Goal: Transaction & Acquisition: Purchase product/service

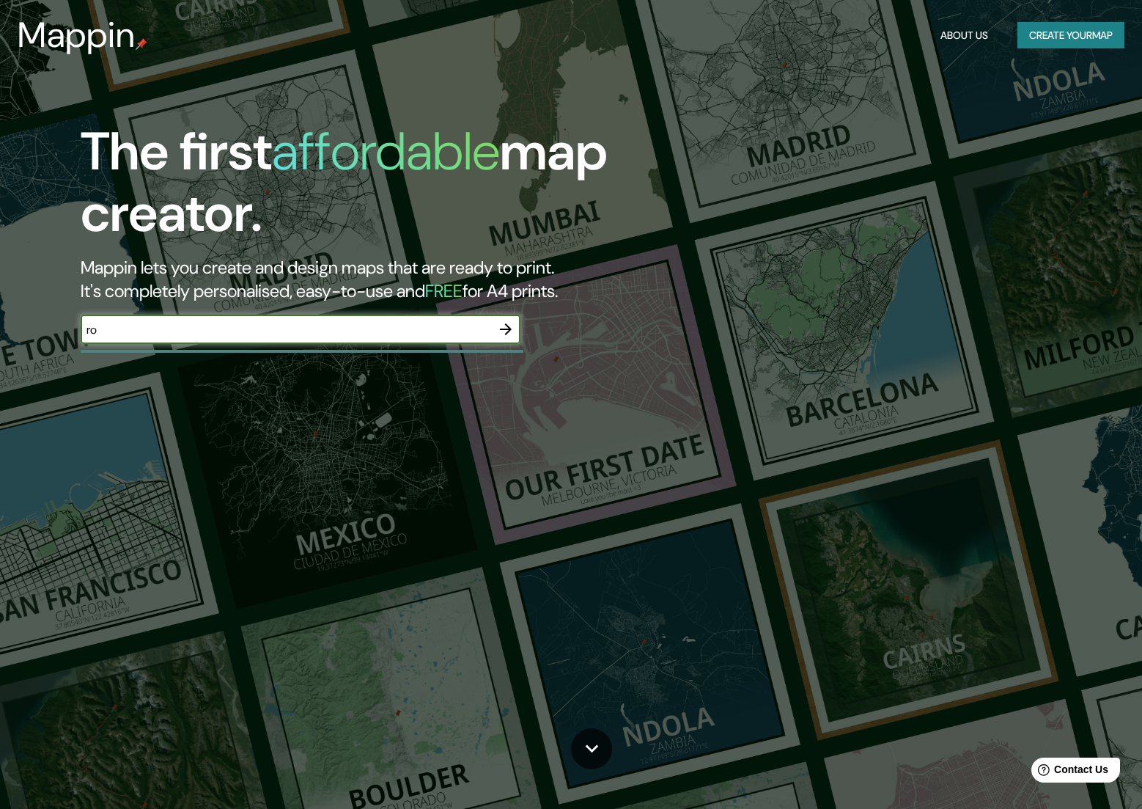
type input "r"
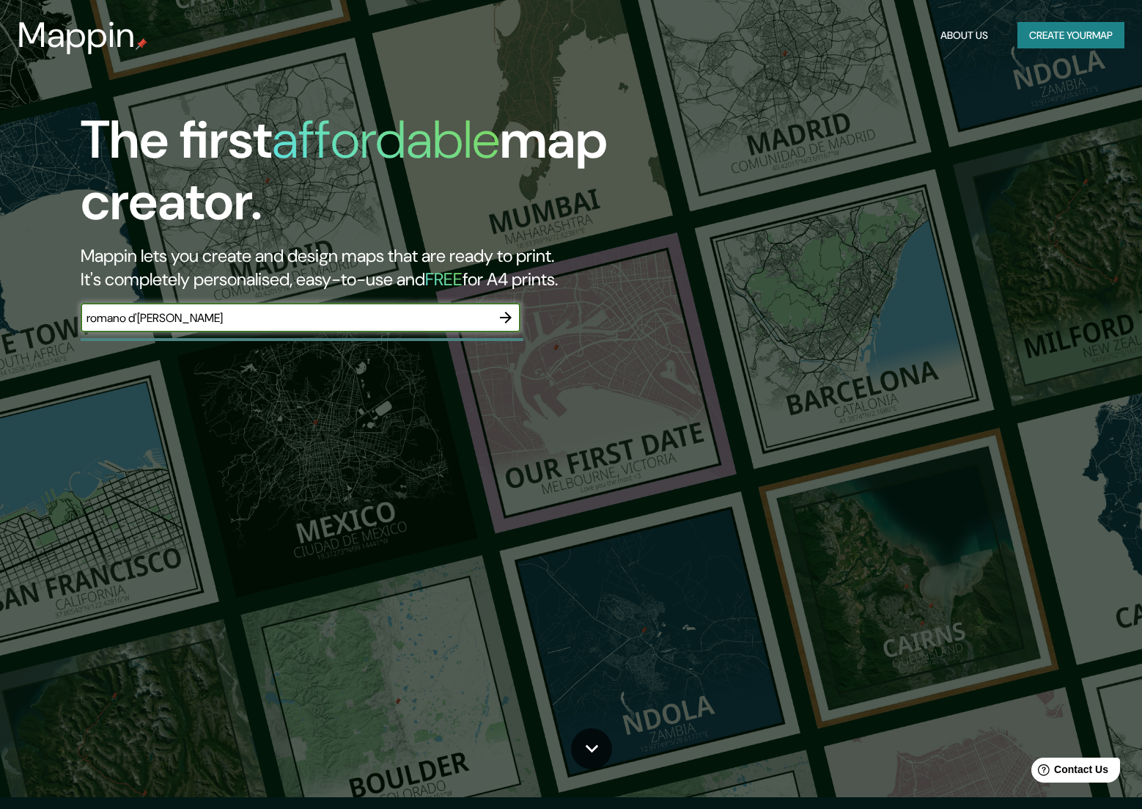
type input "romano d'[PERSON_NAME]"
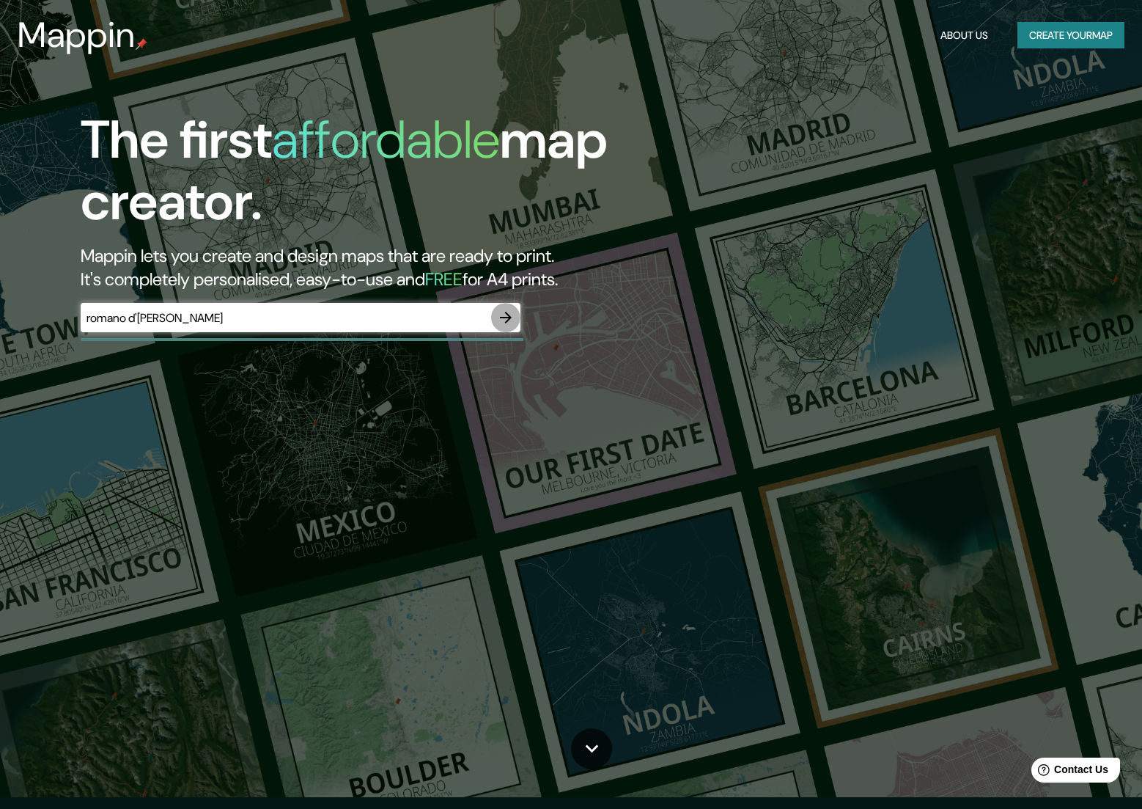
click at [508, 316] on icon "button" at bounding box center [506, 318] width 12 height 12
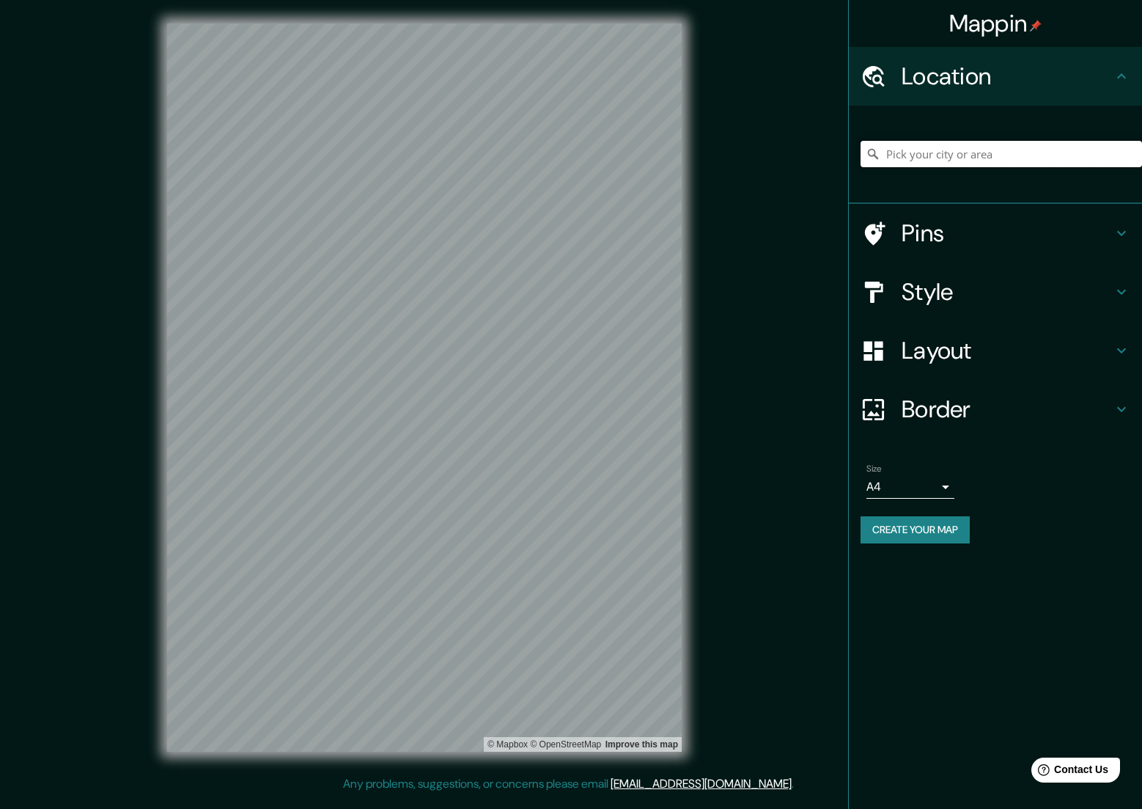
click at [954, 159] on input "Pick your city or area" at bounding box center [1002, 154] width 282 height 26
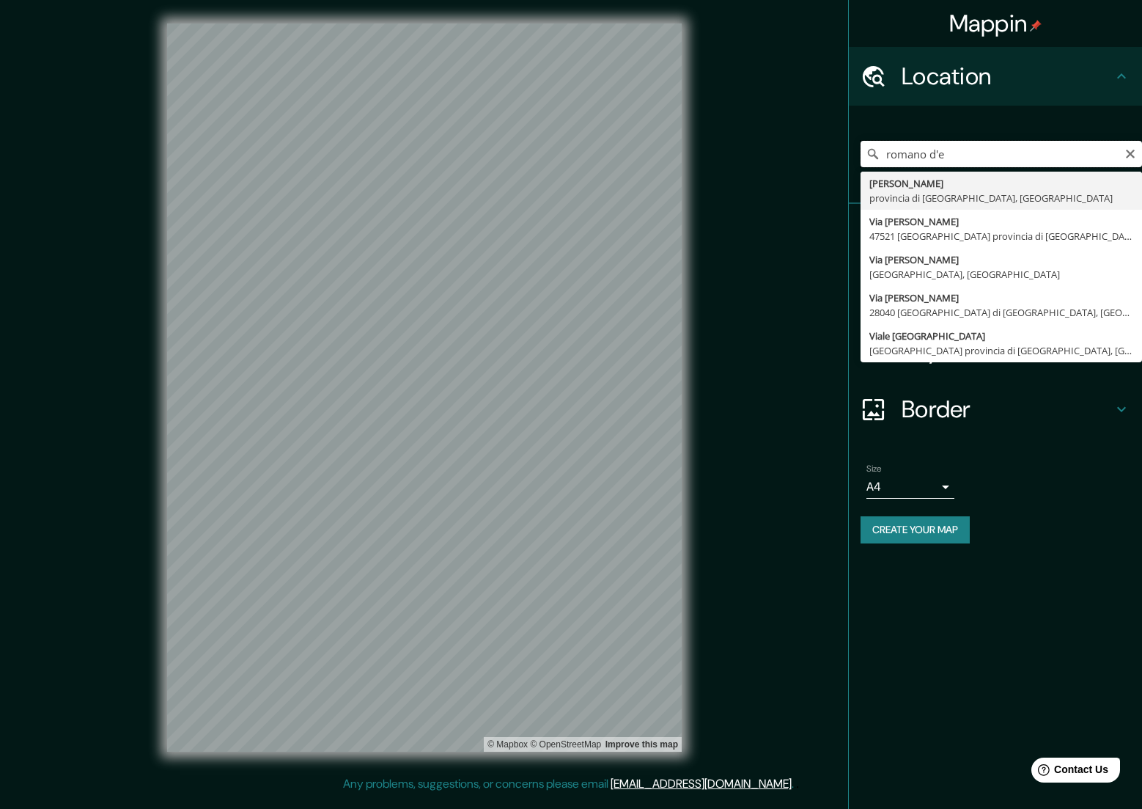
drag, startPoint x: 939, startPoint y: 153, endPoint x: 831, endPoint y: 147, distance: 107.9
click at [831, 147] on div "Mappin Location [GEOGRAPHIC_DATA] provincia di [GEOGRAPHIC_DATA], [GEOGRAPHIC_D…" at bounding box center [571, 399] width 1142 height 799
drag, startPoint x: 978, startPoint y: 155, endPoint x: 780, endPoint y: 136, distance: 199.0
click at [780, 136] on div "Mappin Location [PERSON_NAME] bassano [GEOGRAPHIC_DATA] provincia di [GEOGRAPHI…" at bounding box center [571, 399] width 1142 height 799
drag, startPoint x: 940, startPoint y: 153, endPoint x: 940, endPoint y: 161, distance: 8.1
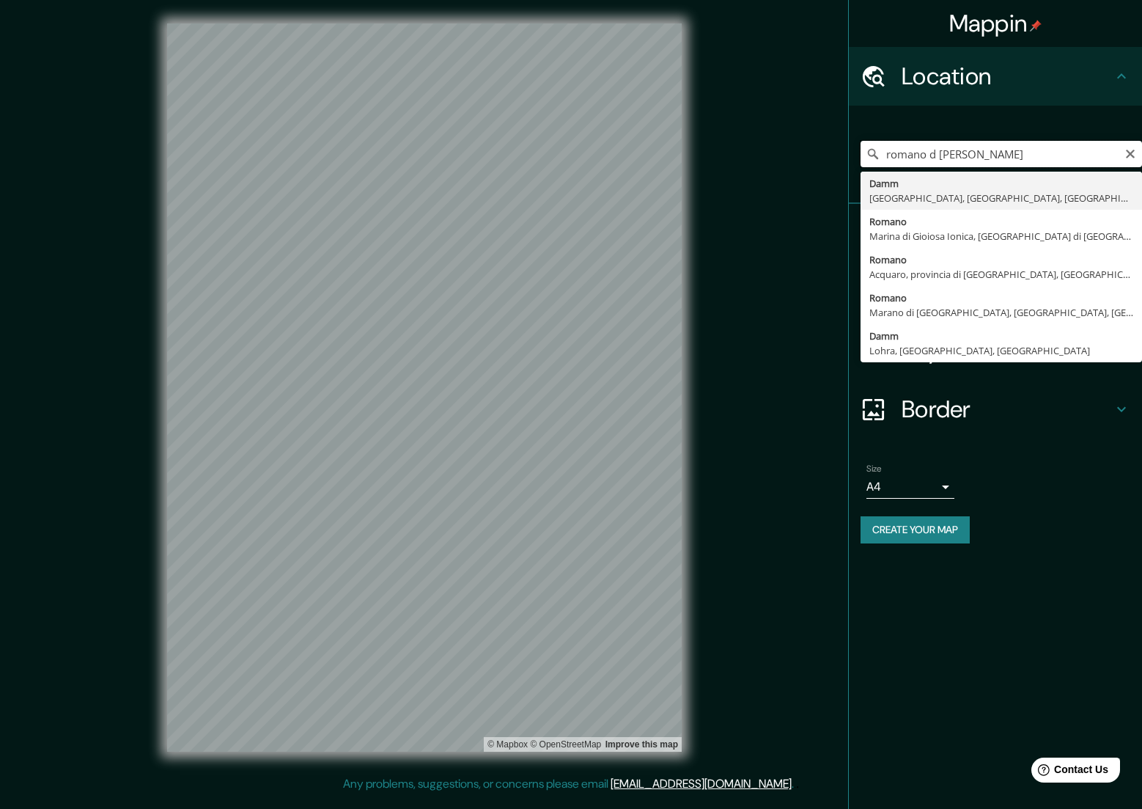
click at [941, 154] on input "romano d [PERSON_NAME]" at bounding box center [1002, 154] width 282 height 26
click at [945, 153] on input "romano d [PERSON_NAME]" at bounding box center [1002, 154] width 282 height 26
click at [937, 152] on input "romano d [PERSON_NAME]" at bounding box center [1002, 154] width 282 height 26
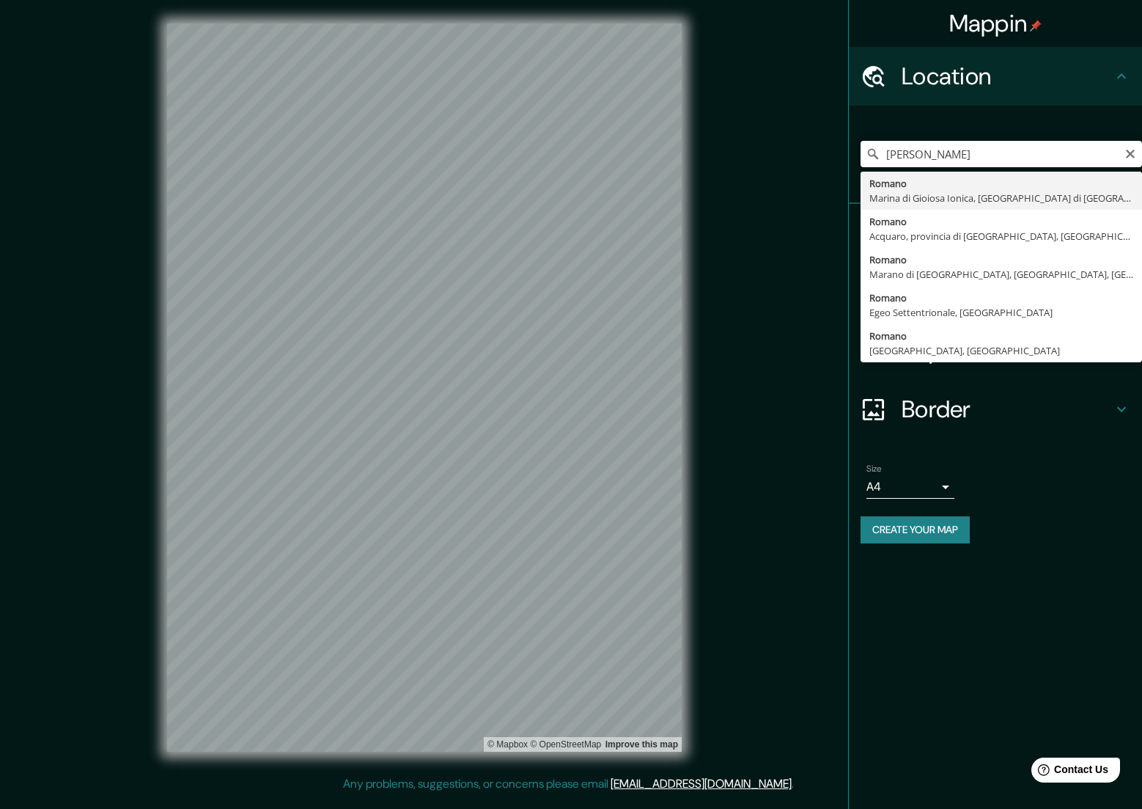
drag, startPoint x: 929, startPoint y: 154, endPoint x: 973, endPoint y: 158, distance: 44.2
click at [973, 158] on input "[PERSON_NAME]" at bounding box center [1002, 154] width 282 height 26
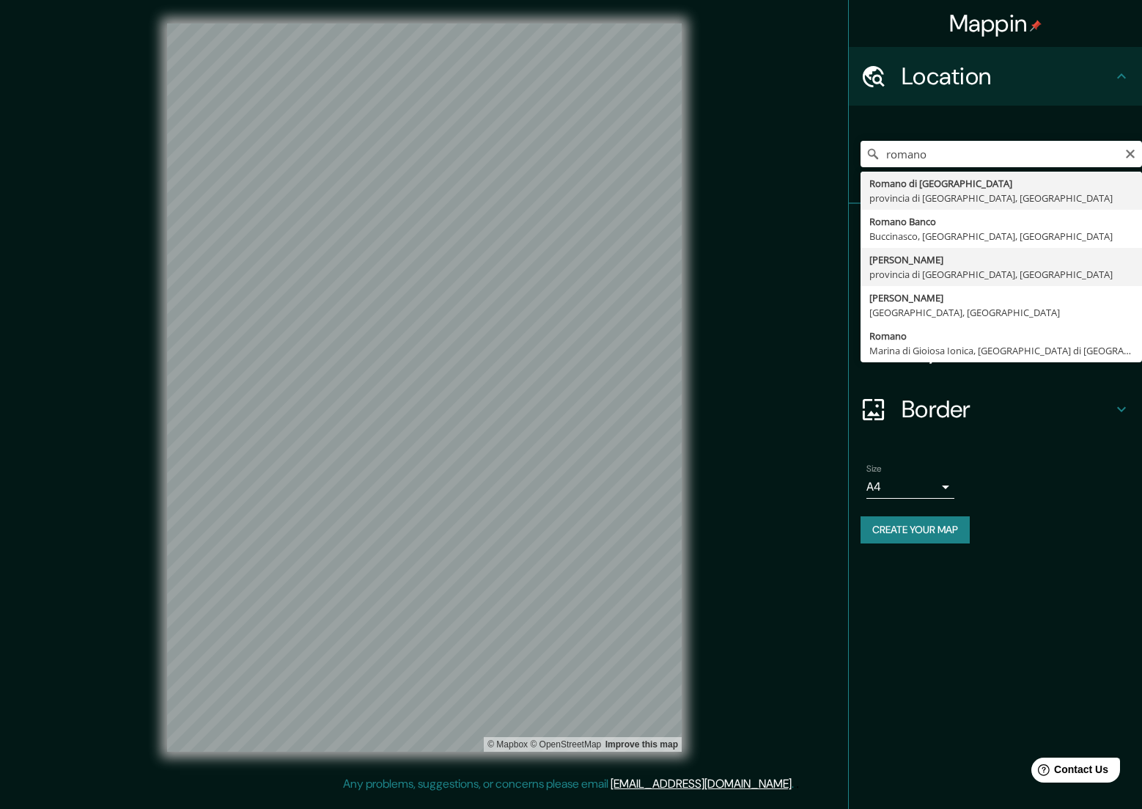
type input "Romano d'Ezzelino, provincia di [GEOGRAPHIC_DATA], [GEOGRAPHIC_DATA]"
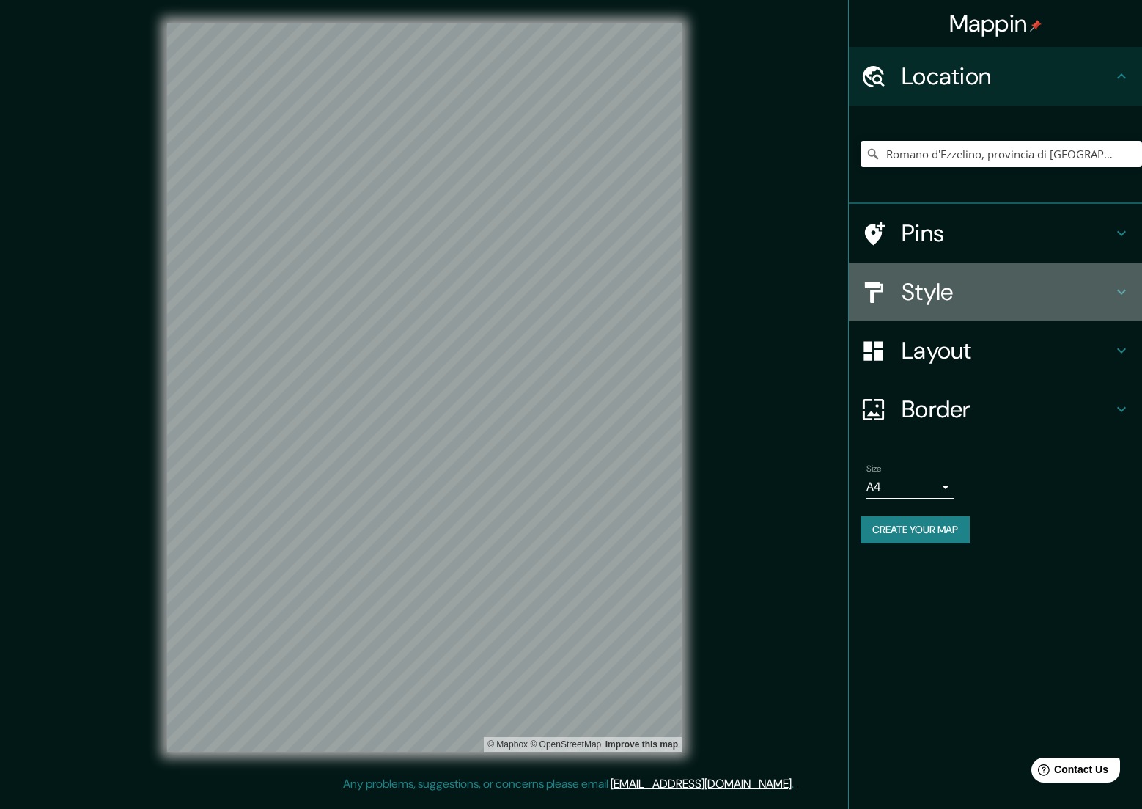
click at [984, 285] on h4 "Style" at bounding box center [1007, 291] width 211 height 29
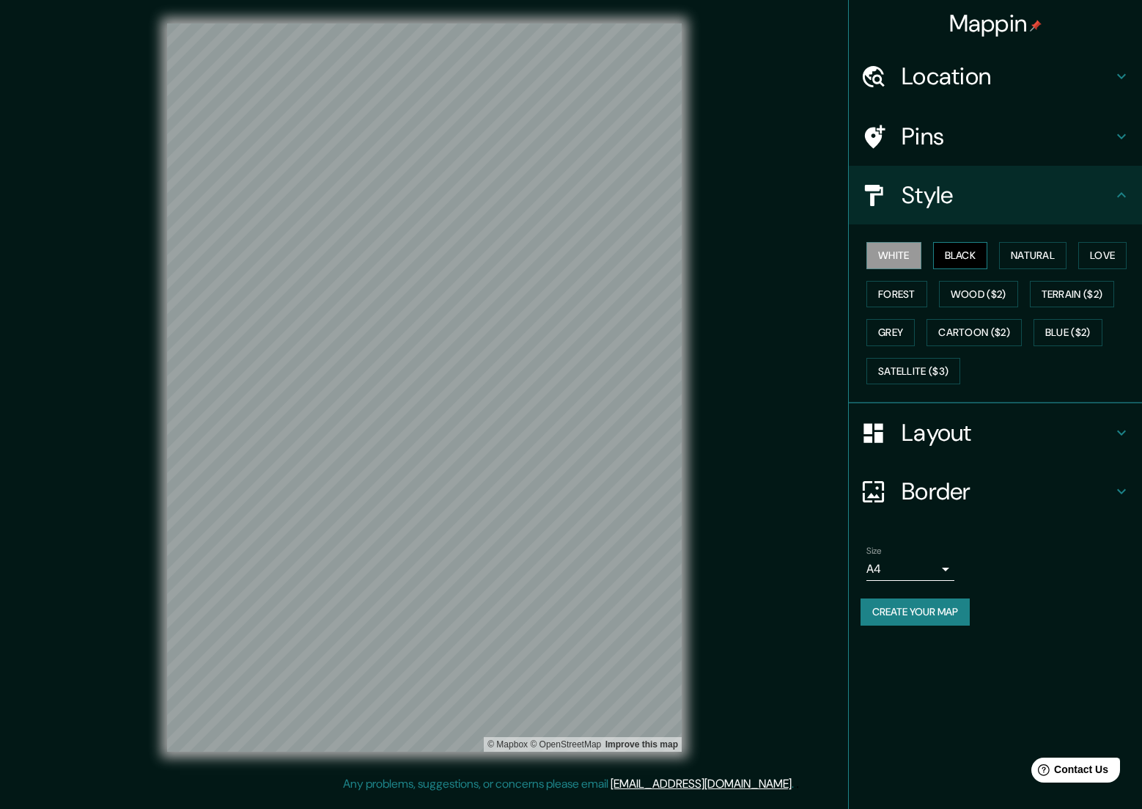
click at [960, 250] on button "Black" at bounding box center [960, 255] width 55 height 27
click at [1043, 252] on button "Natural" at bounding box center [1032, 255] width 67 height 27
click at [968, 292] on button "Wood ($2)" at bounding box center [978, 294] width 79 height 27
click at [1118, 250] on button "Love" at bounding box center [1103, 255] width 48 height 27
click at [1063, 301] on button "Terrain ($2)" at bounding box center [1072, 294] width 85 height 27
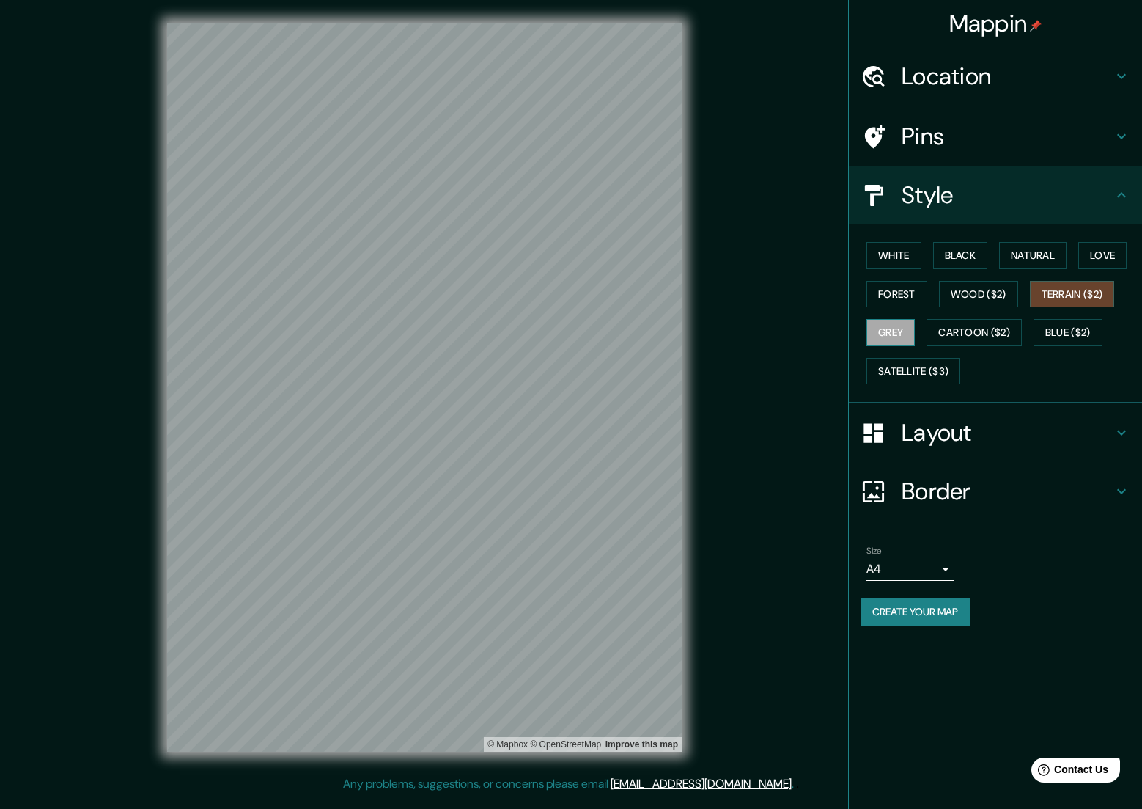
click at [901, 326] on button "Grey" at bounding box center [891, 332] width 48 height 27
click at [982, 331] on button "Cartoon ($2)" at bounding box center [974, 332] width 95 height 27
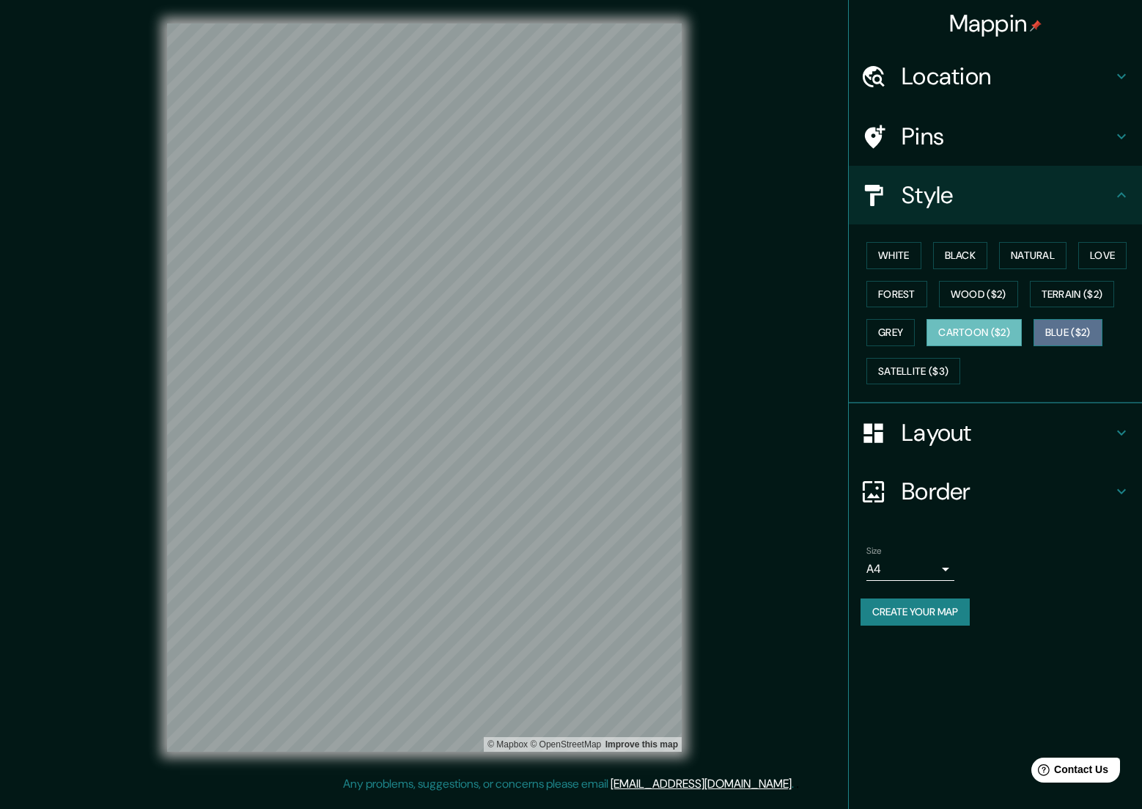
click at [1075, 333] on button "Blue ($2)" at bounding box center [1068, 332] width 69 height 27
click at [898, 255] on button "White" at bounding box center [894, 255] width 55 height 27
click at [980, 131] on h4 "Pins" at bounding box center [1007, 136] width 211 height 29
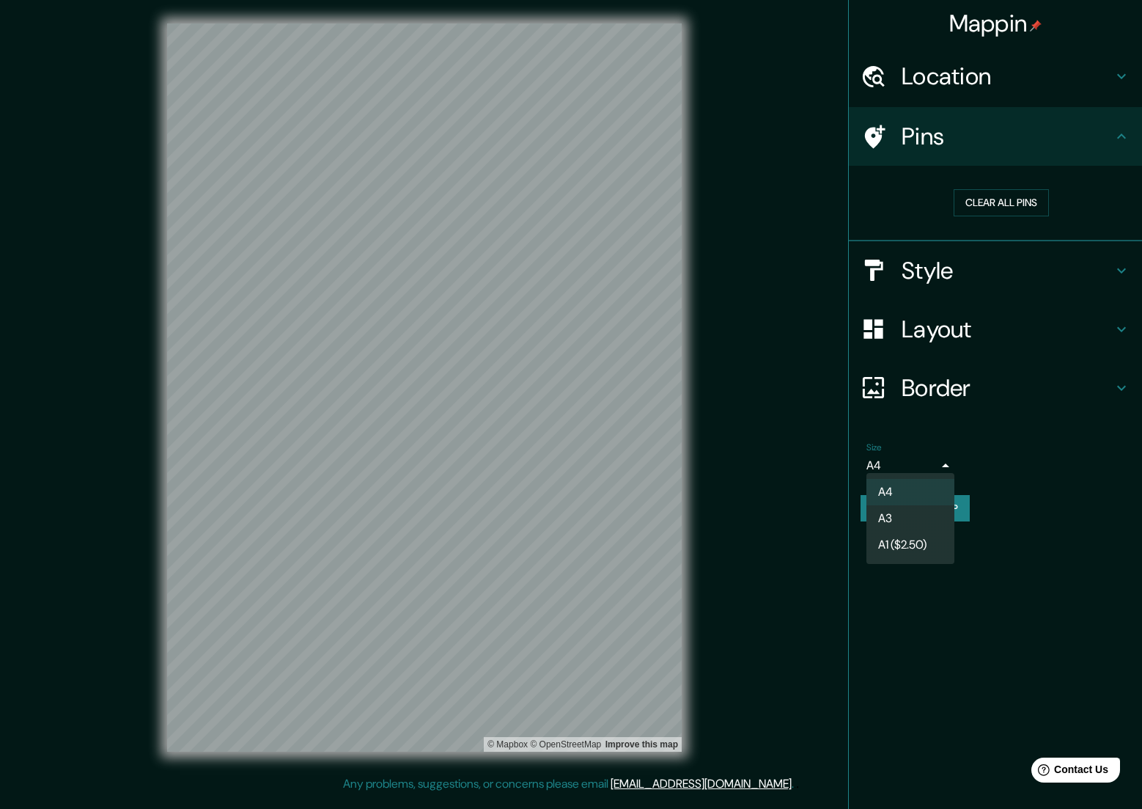
click at [944, 462] on body "Mappin Location [GEOGRAPHIC_DATA], provincia di [GEOGRAPHIC_DATA], [GEOGRAPHIC_…" at bounding box center [571, 404] width 1142 height 809
click at [909, 517] on li "A3" at bounding box center [911, 518] width 88 height 26
type input "a4"
click at [1012, 381] on h4 "Border" at bounding box center [1007, 387] width 211 height 29
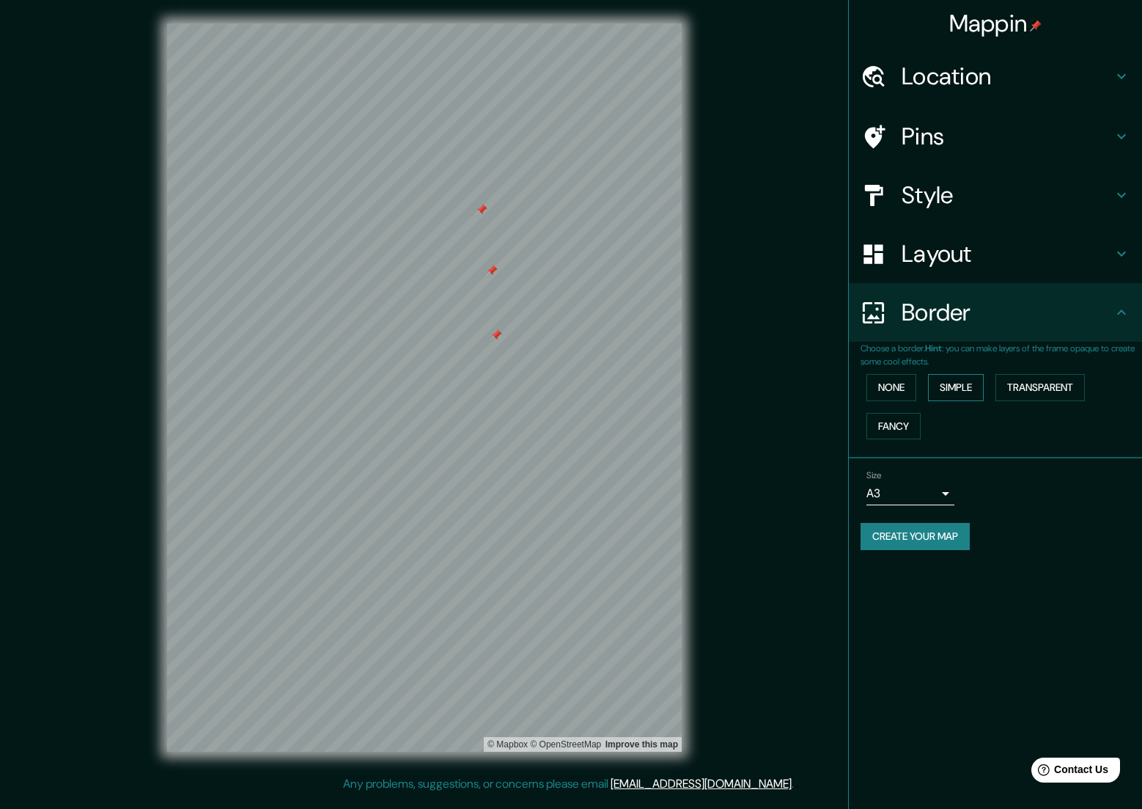
click at [974, 383] on button "Simple" at bounding box center [956, 387] width 56 height 27
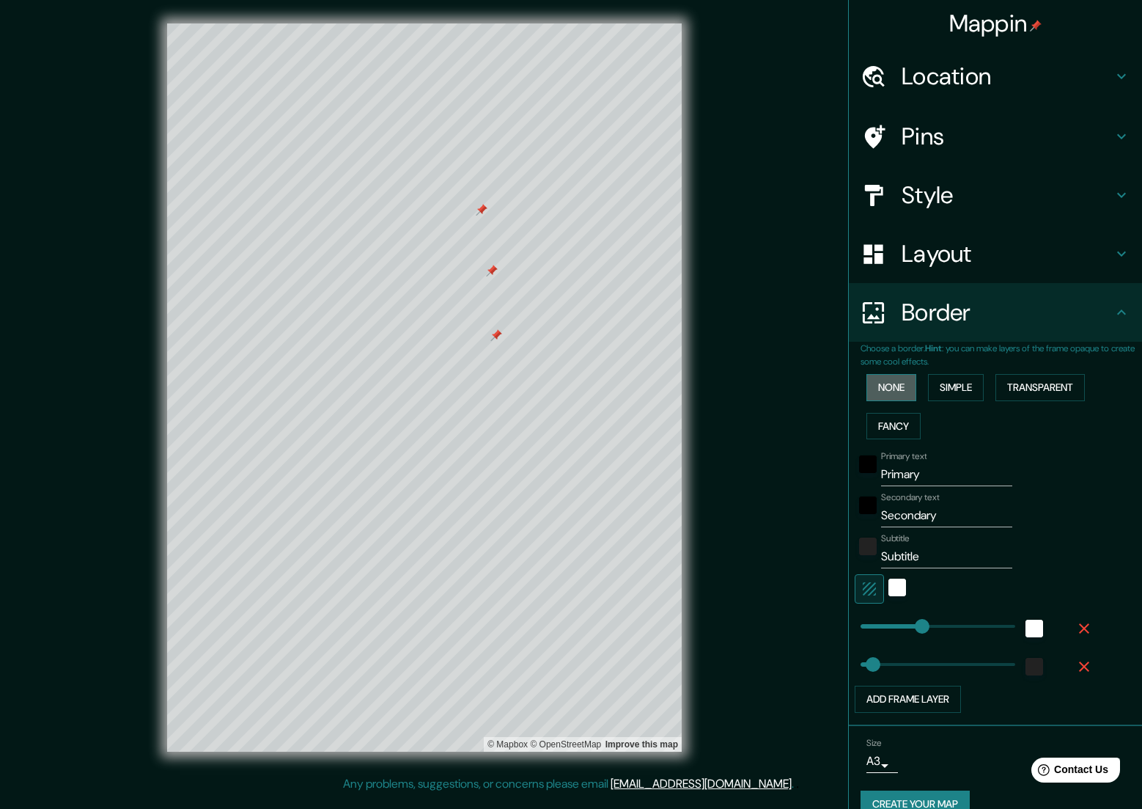
click at [890, 379] on button "None" at bounding box center [892, 387] width 50 height 27
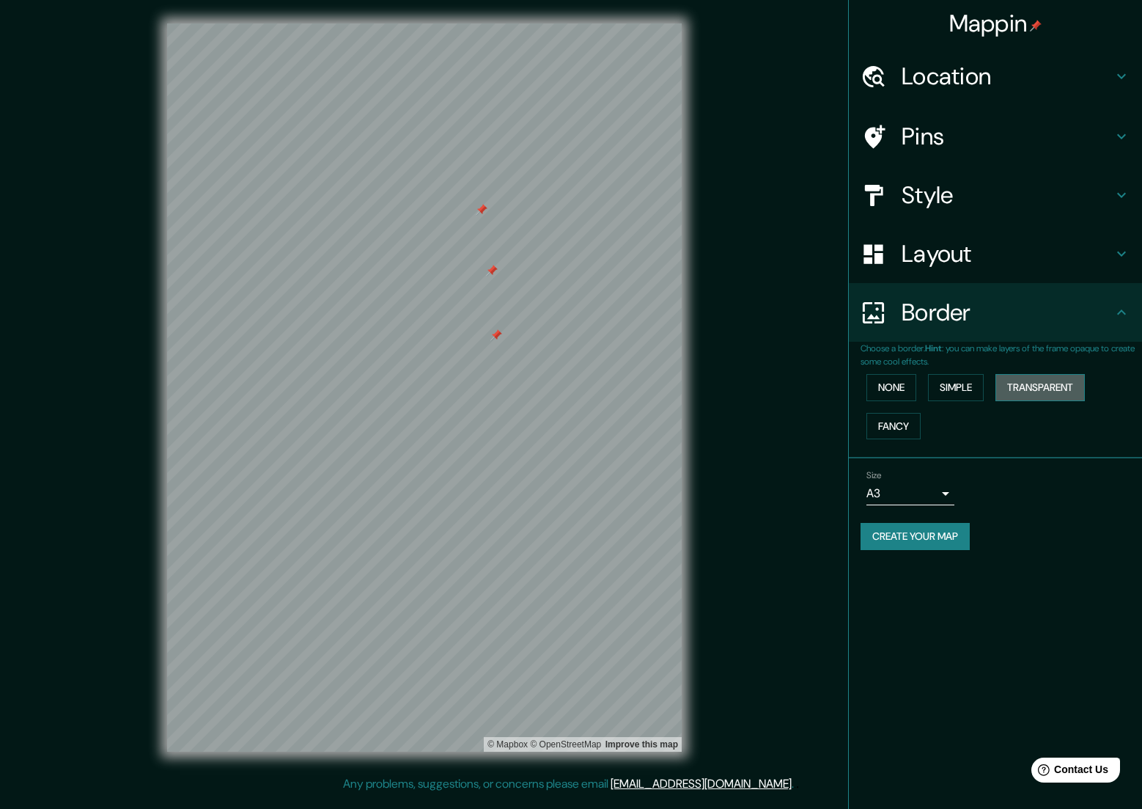
click at [1049, 388] on button "Transparent" at bounding box center [1040, 387] width 89 height 27
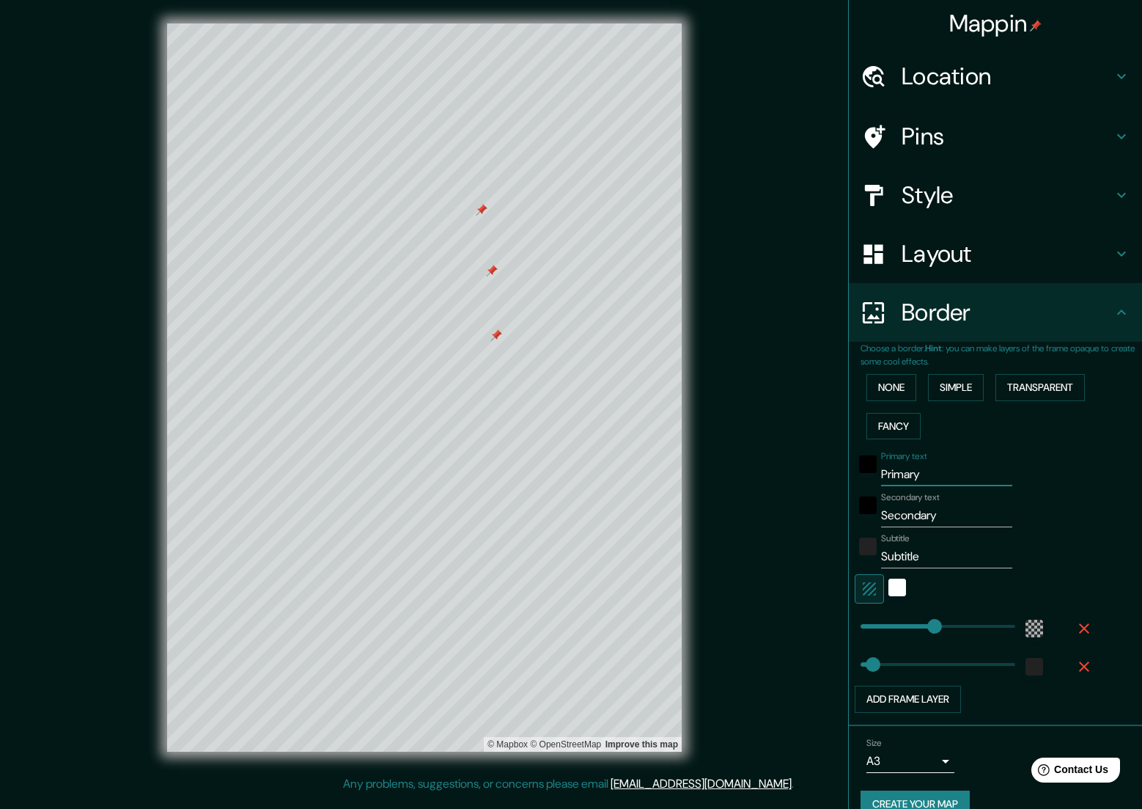
drag, startPoint x: 944, startPoint y: 471, endPoint x: 847, endPoint y: 467, distance: 96.9
click at [847, 467] on div "Mappin Location [GEOGRAPHIC_DATA], provincia di [GEOGRAPHIC_DATA], [GEOGRAPHIC_…" at bounding box center [571, 399] width 1142 height 799
type input "C"
type input "337"
type input "56"
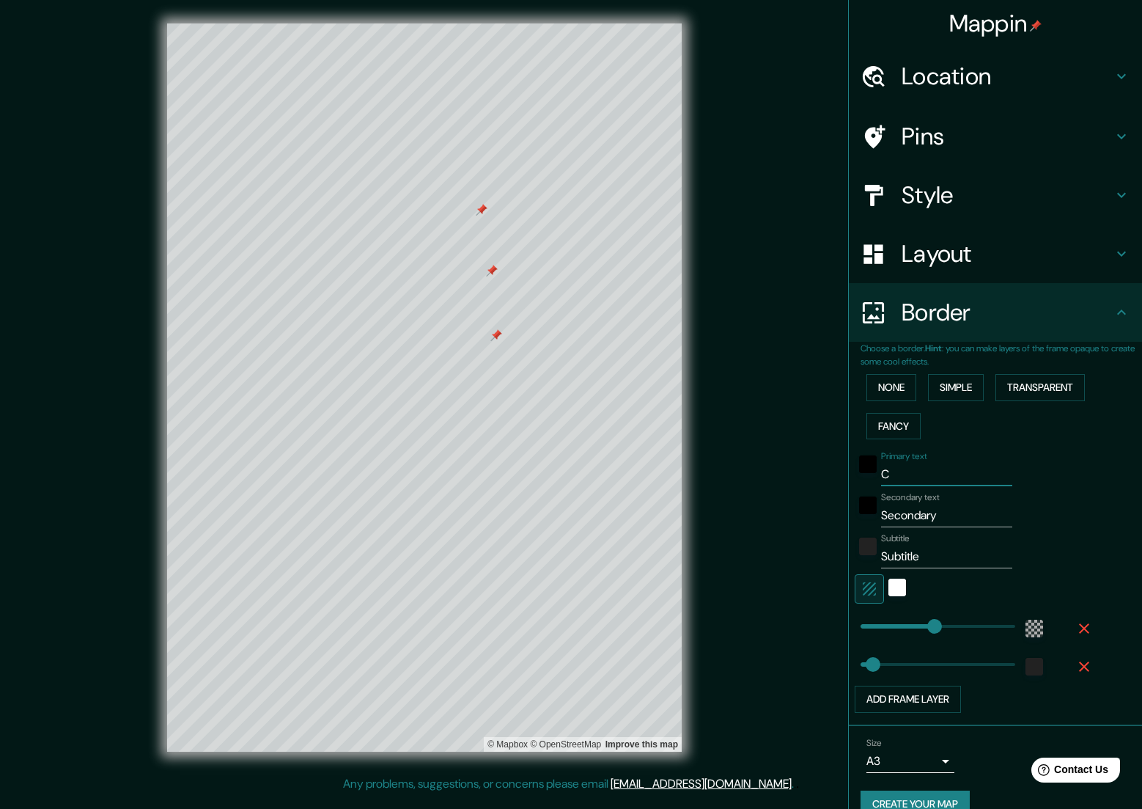
type input "337"
type input "56"
type input "N"
type input "337"
type input "56"
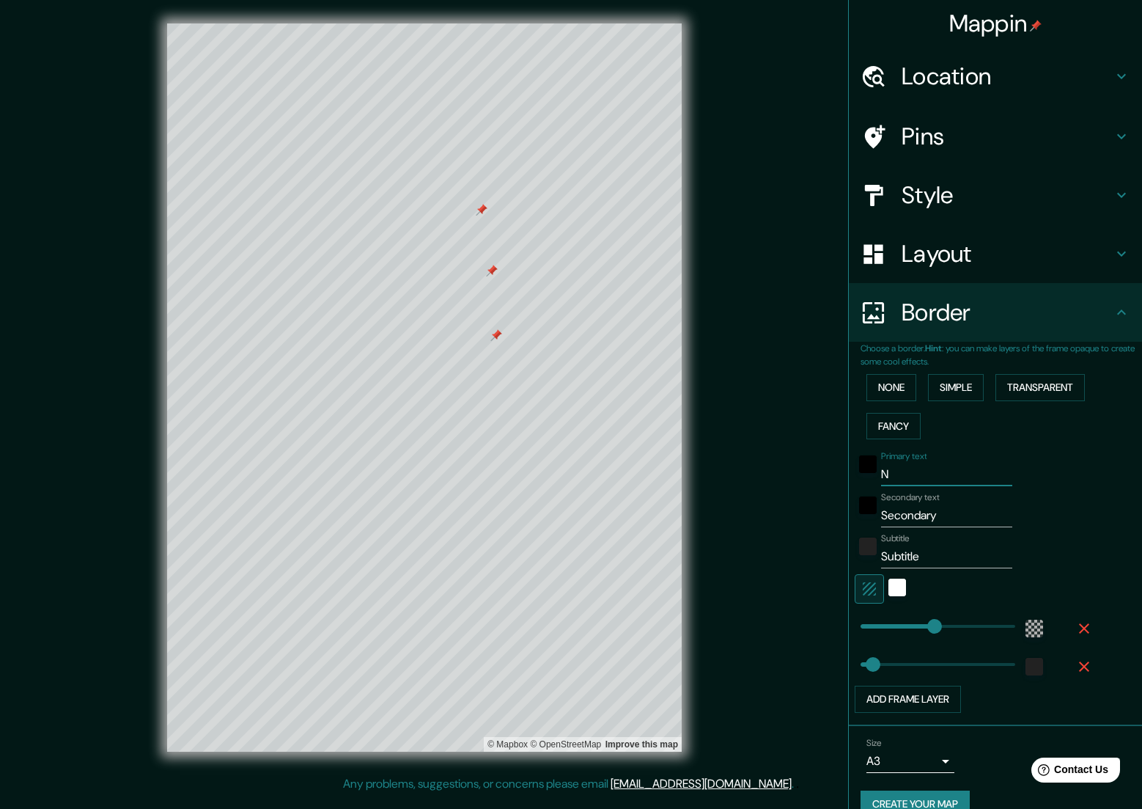
type input "Nu"
type input "337"
type input "56"
type input "Nuo"
type input "337"
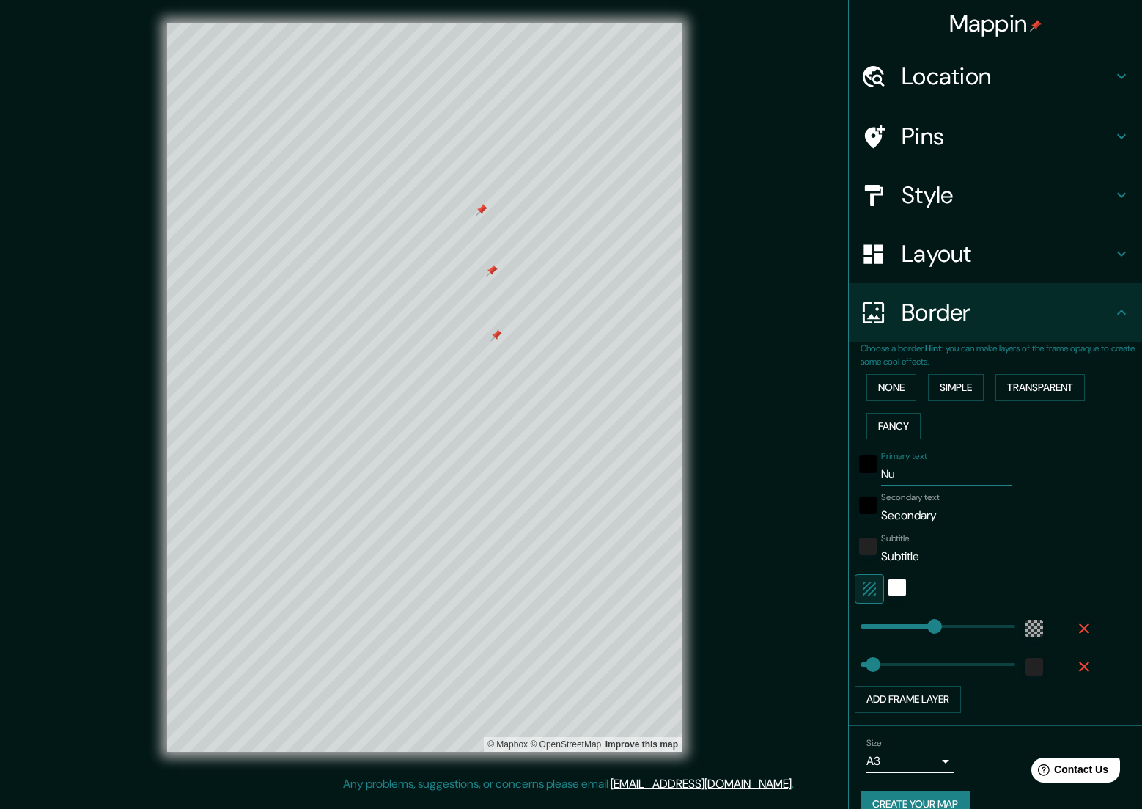
type input "56"
type input "Nuov"
type input "337"
type input "56"
type input "Nuova"
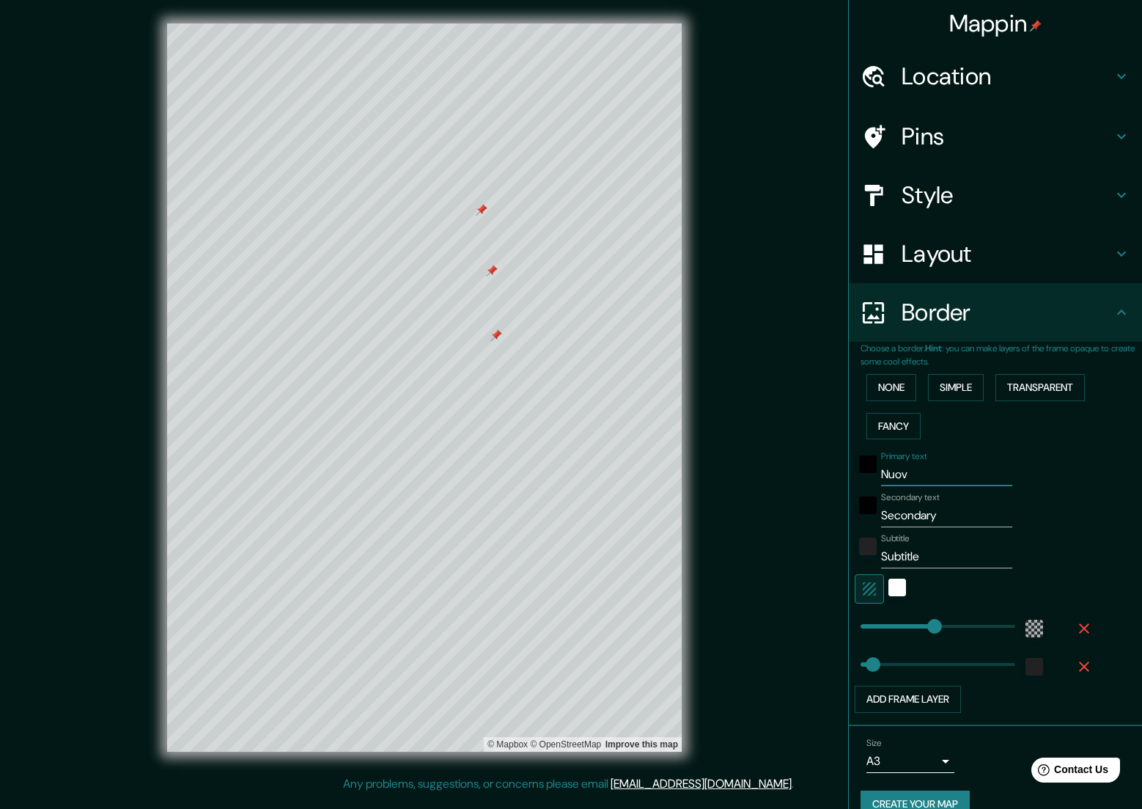
type input "337"
type input "56"
type input "Nuova"
type input "337"
type input "56"
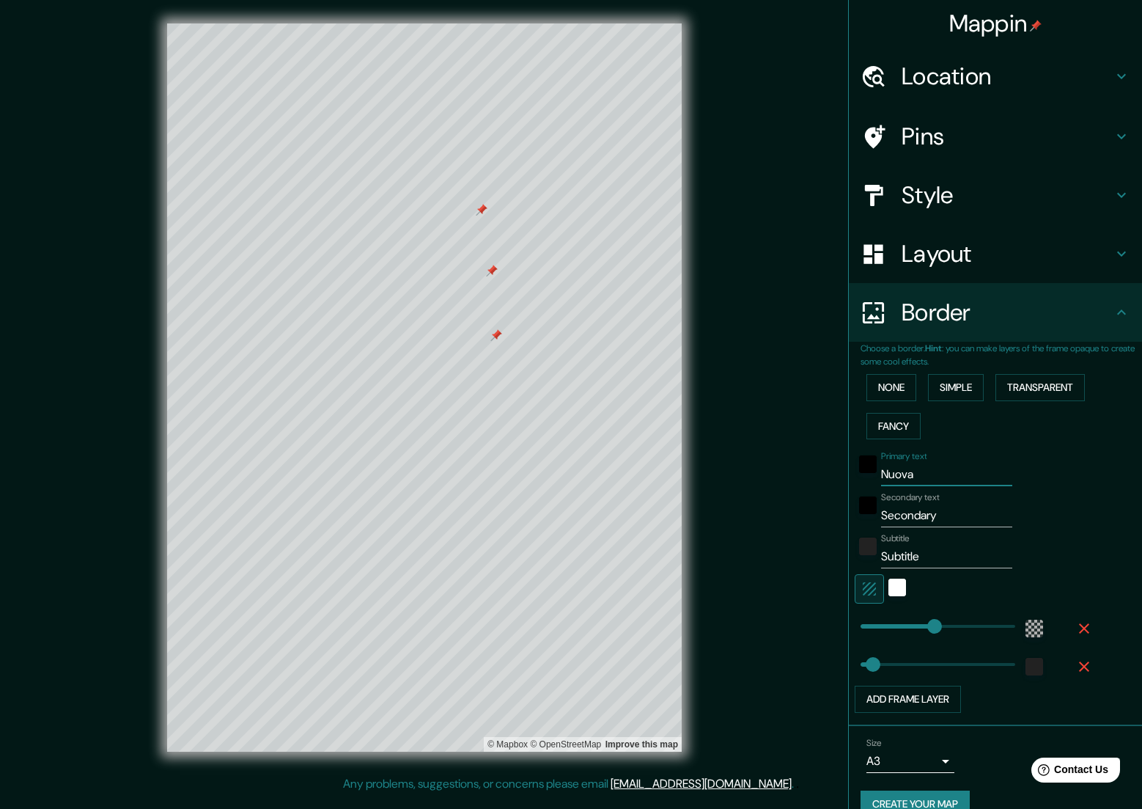
type input "Nuova S"
type input "337"
type input "56"
type input "Nuova Se"
type input "337"
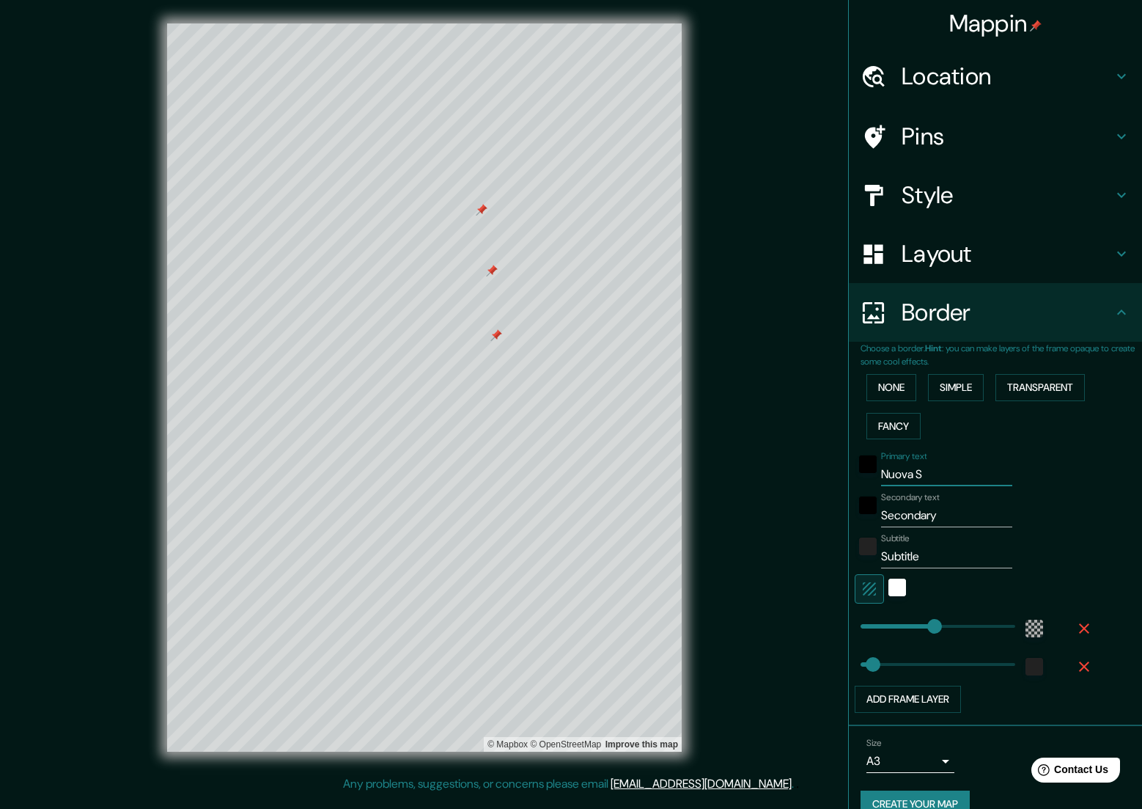
type input "56"
type input "Nuova Sed"
type input "337"
type input "56"
type input "Nuova Sedf"
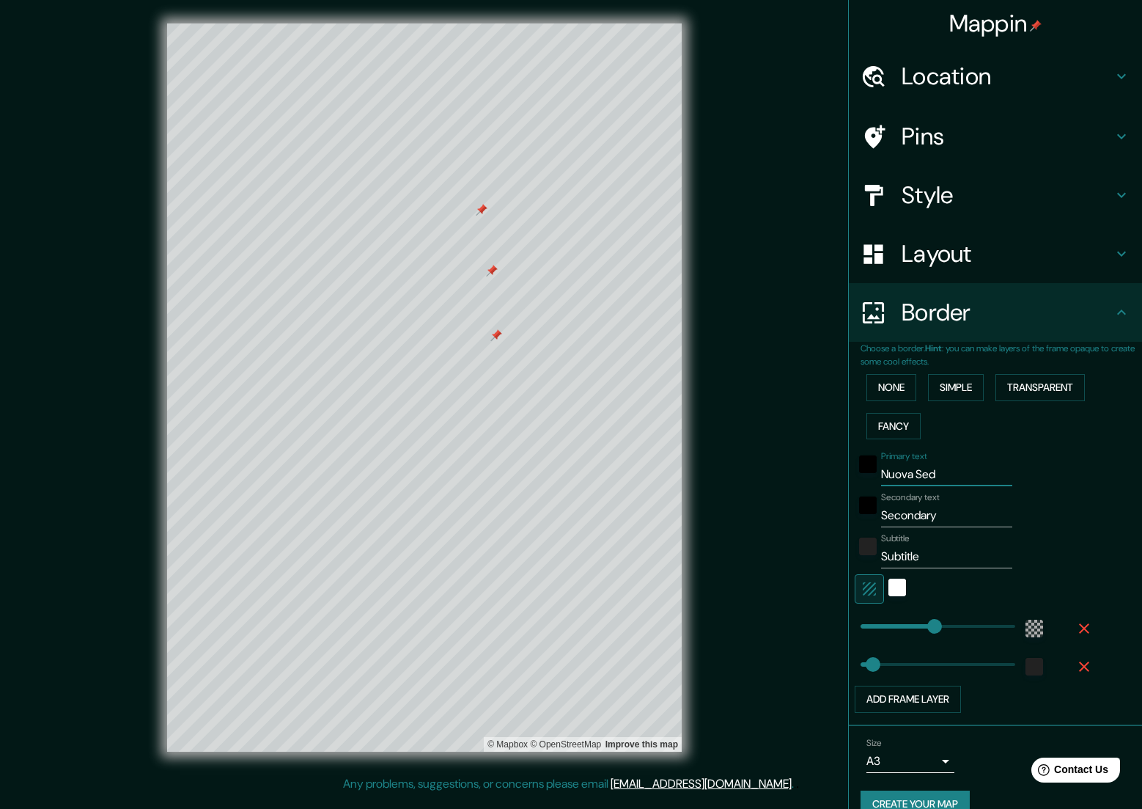
type input "337"
type input "56"
type input "Nuova Sedfe"
type input "337"
type input "56"
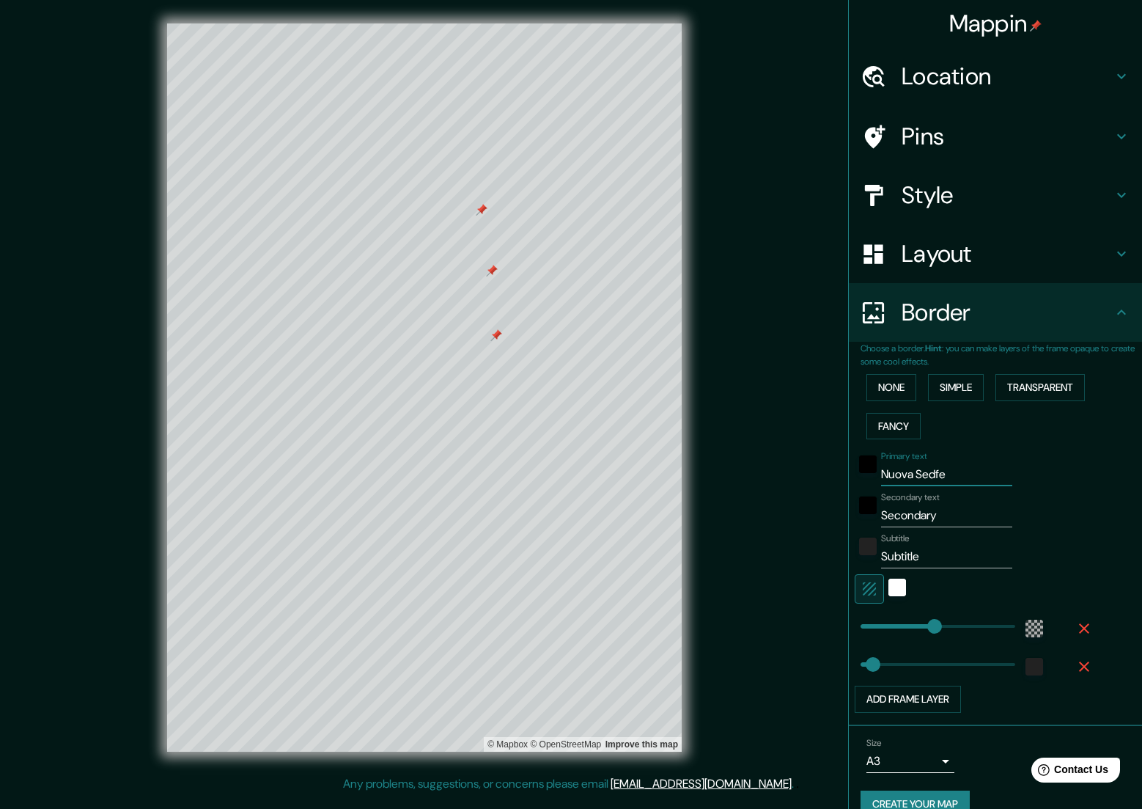
type input "Nuova Sedf"
type input "337"
type input "56"
type input "Nuova Sed"
type input "337"
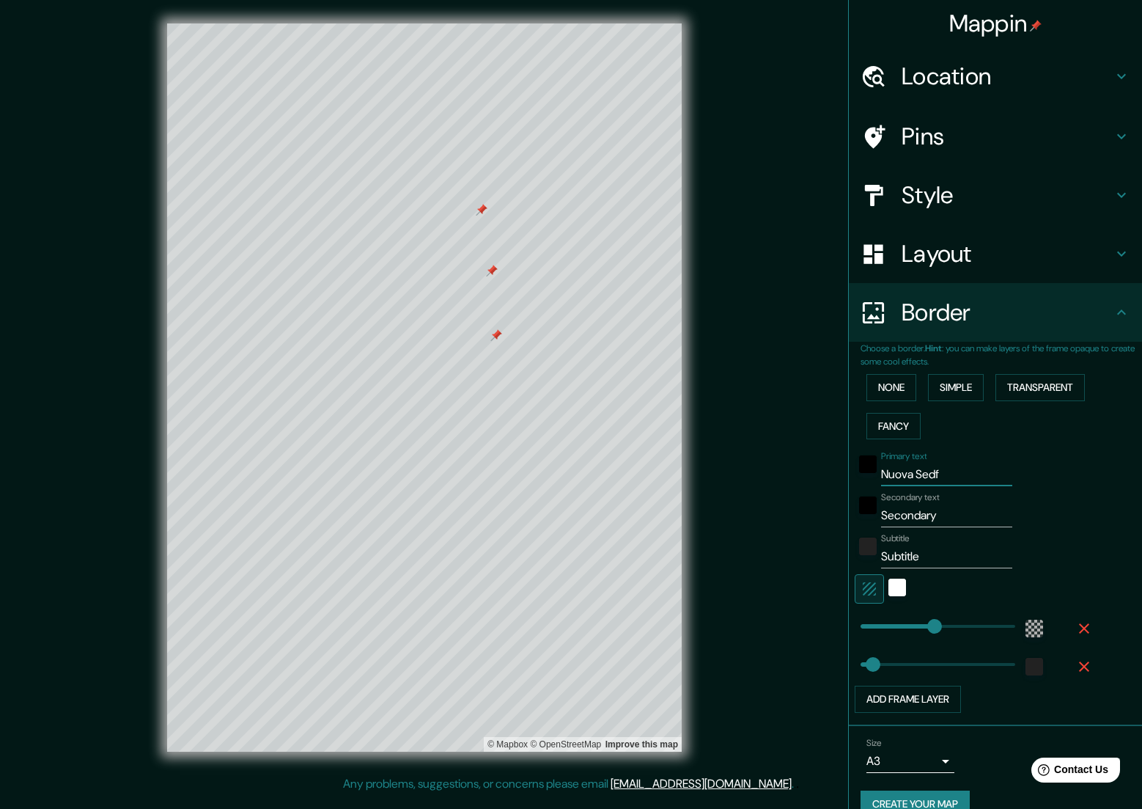
type input "56"
type input "Nuova Sede"
type input "337"
type input "56"
type input "Nuova Sede"
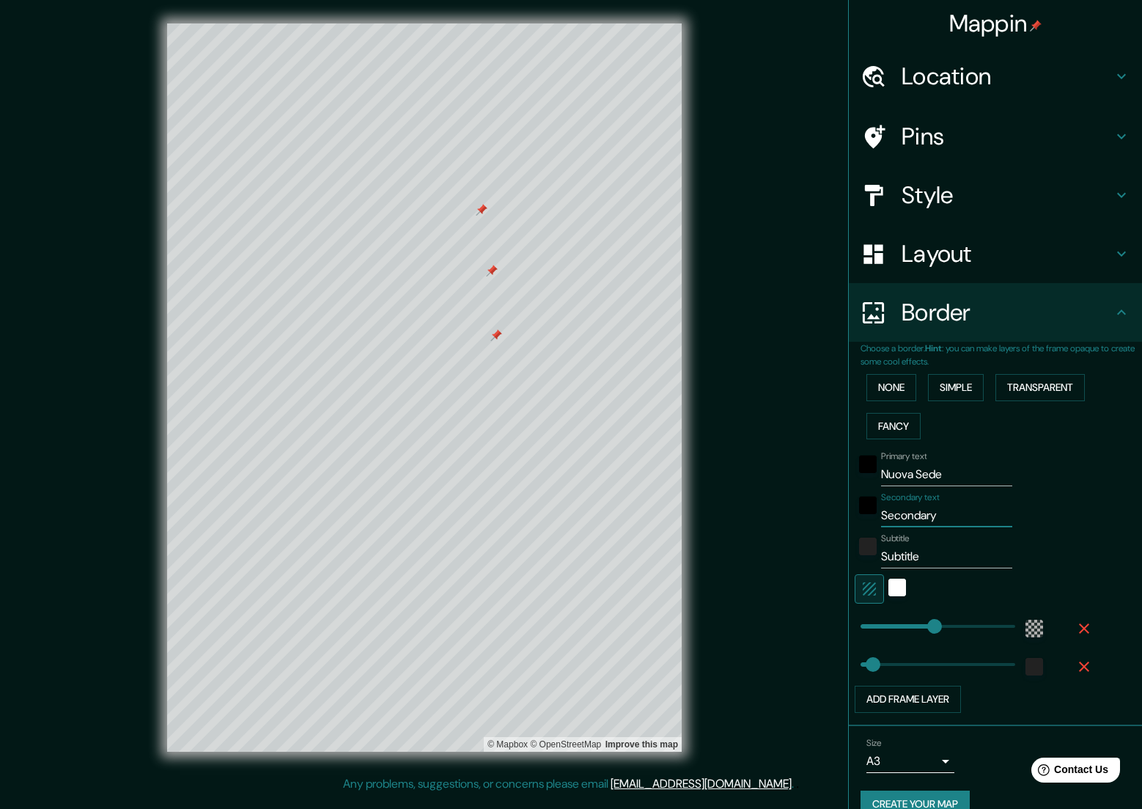
drag, startPoint x: 946, startPoint y: 517, endPoint x: 857, endPoint y: 506, distance: 89.4
click at [857, 506] on div "Secondary text Secondary" at bounding box center [975, 509] width 241 height 35
type input "R"
type input "337"
type input "56"
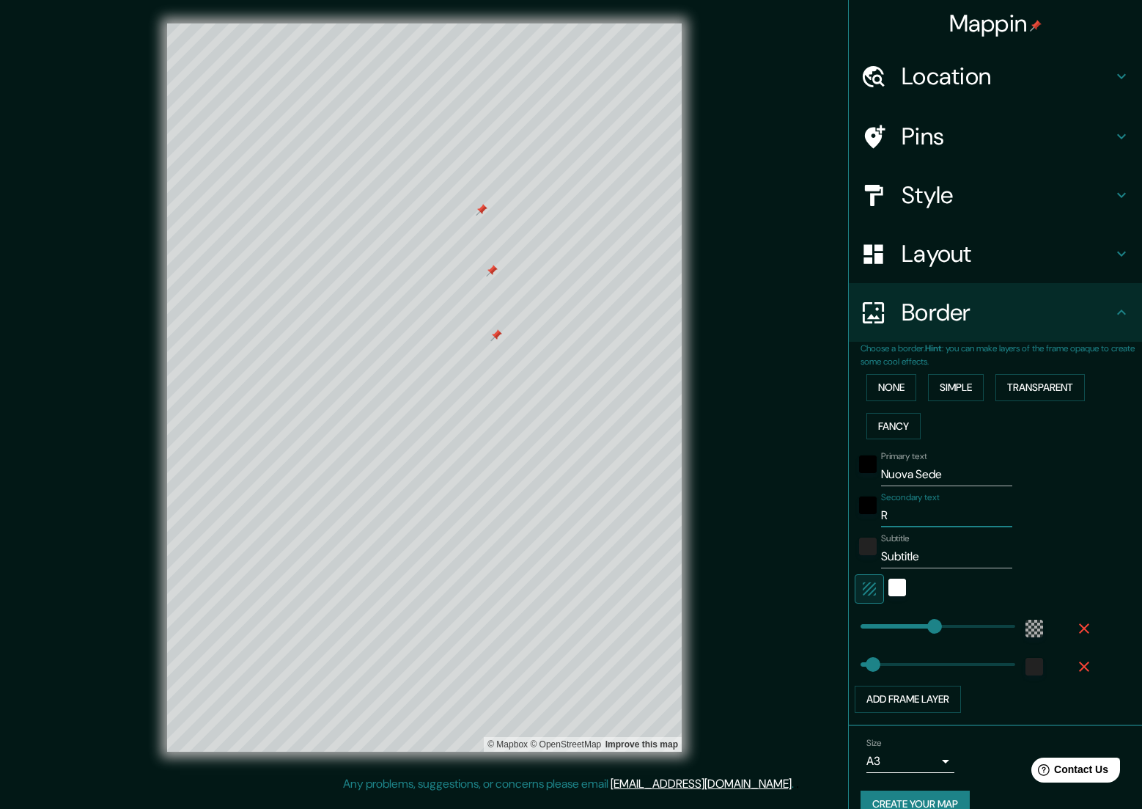
type input "Ra"
type input "337"
type input "56"
type input "Ram"
type input "337"
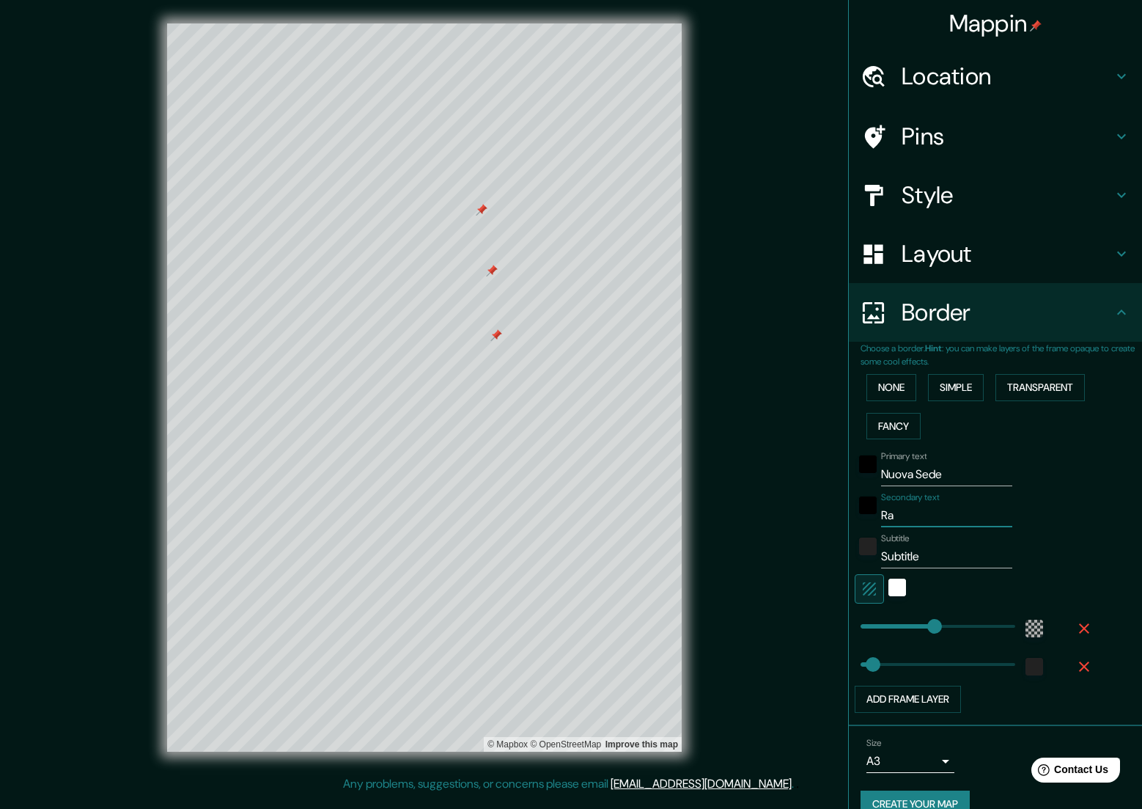
type input "56"
type input "Ramo"
type input "337"
type input "56"
type input "[PERSON_NAME]"
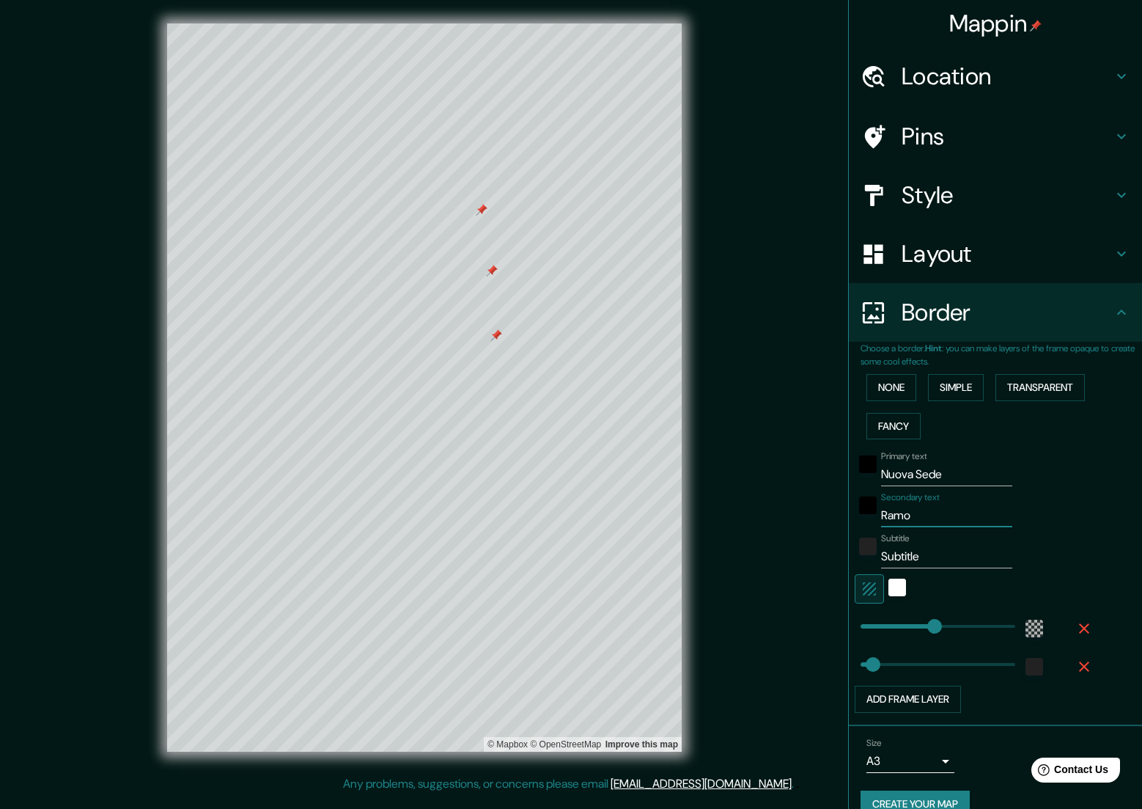
type input "337"
type input "56"
type input "[PERSON_NAME]"
type input "337"
type input "56"
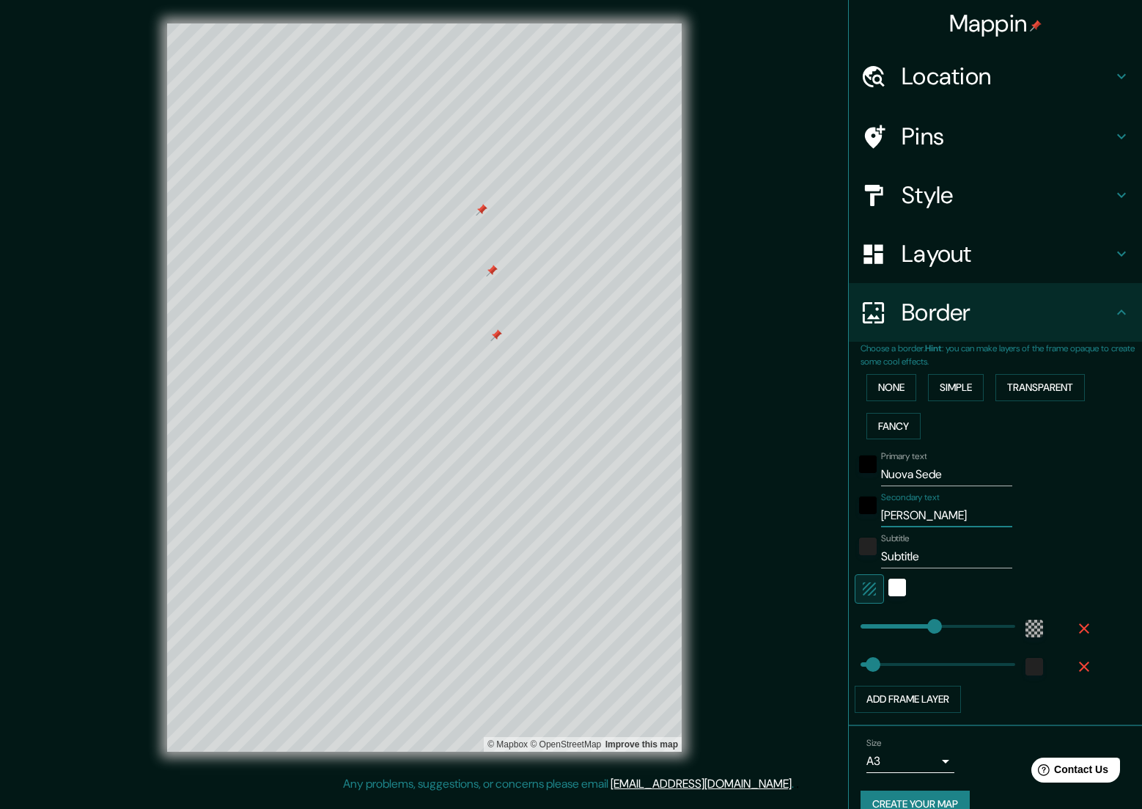
type input "[PERSON_NAME]"
type input "337"
type input "56"
type input "[PERSON_NAME] di"
type input "337"
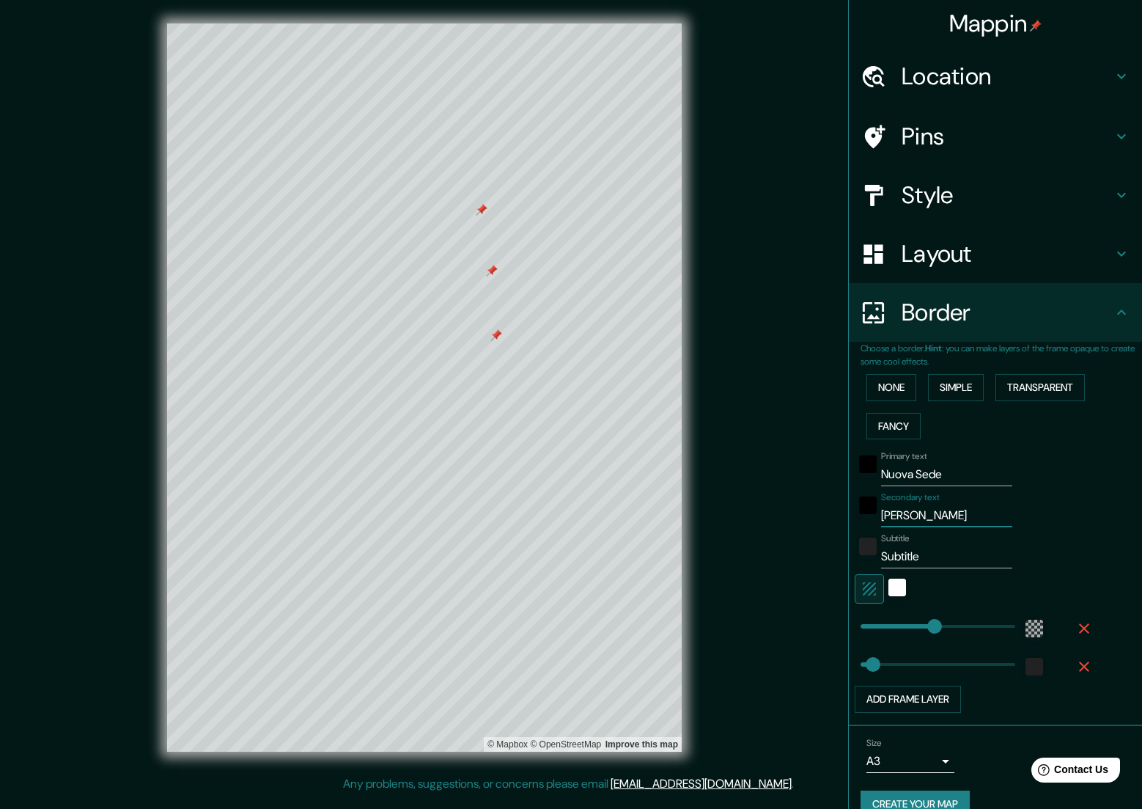
type input "56"
type input "[PERSON_NAME] di"
type input "337"
type input "56"
type input "[PERSON_NAME] di l"
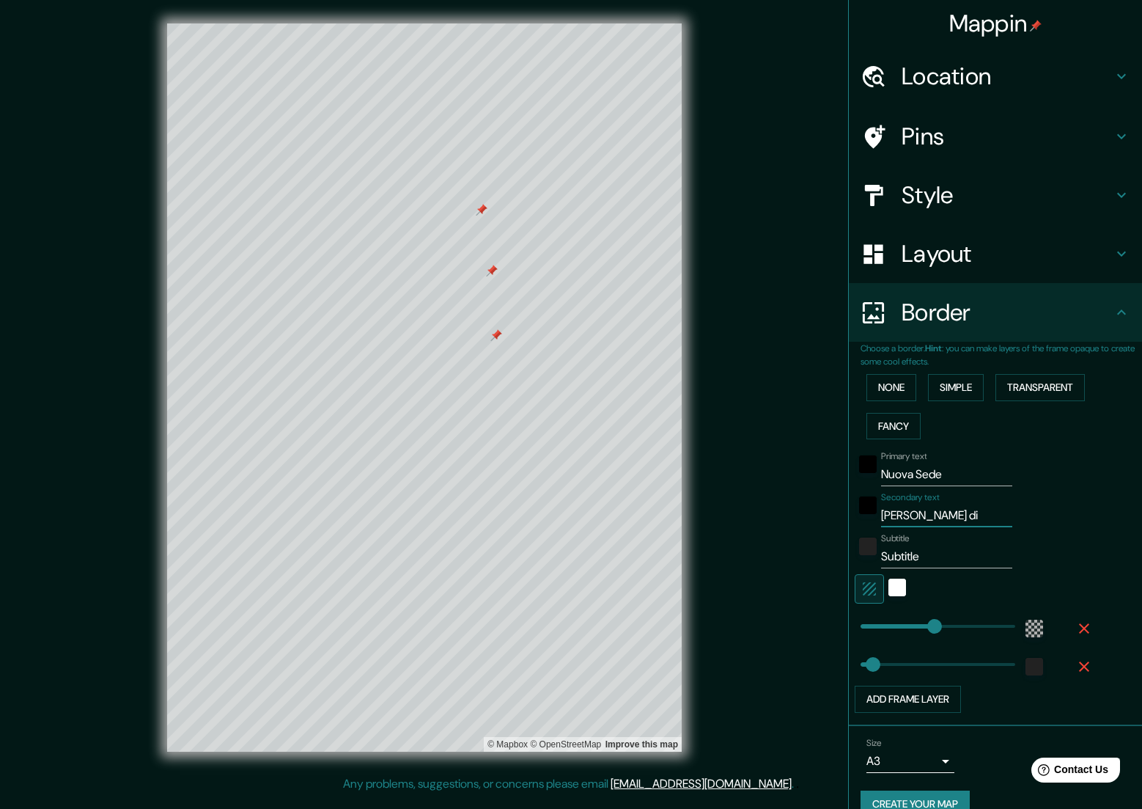
type input "337"
type input "56"
type input "[PERSON_NAME]"
type input "337"
type input "56"
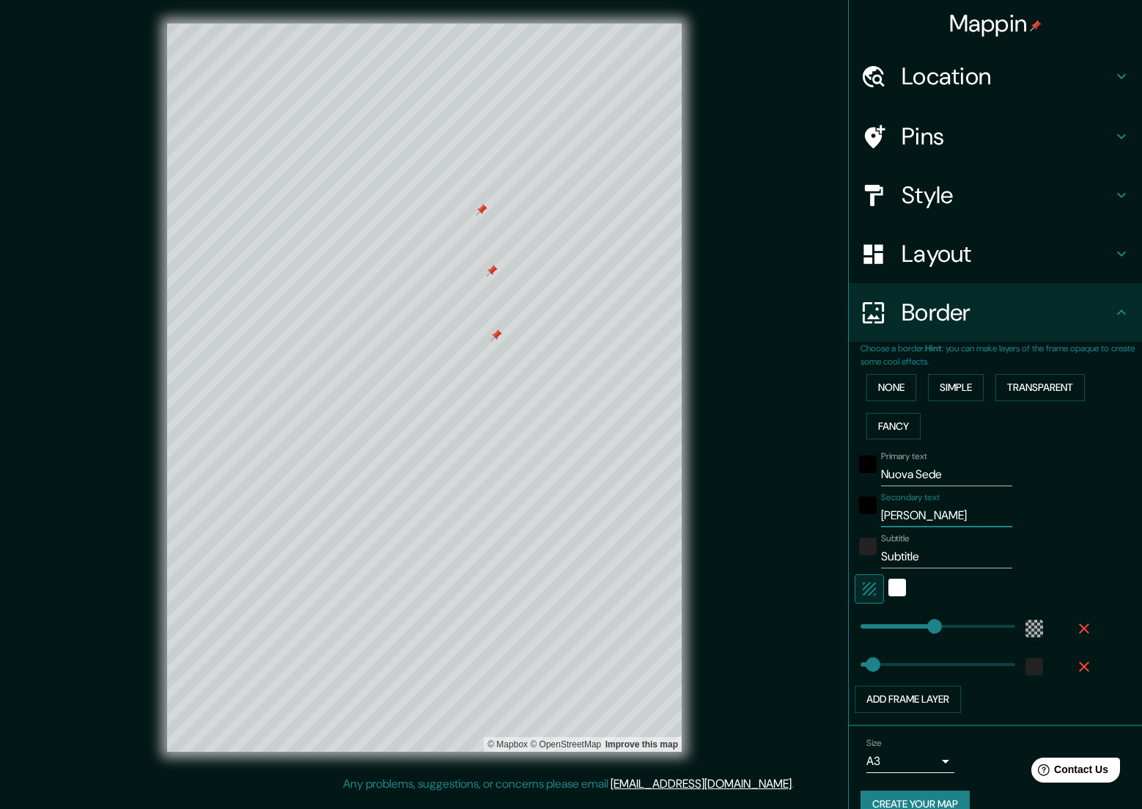
type input "[PERSON_NAME]"
type input "337"
type input "56"
type input "[PERSON_NAME]"
type input "337"
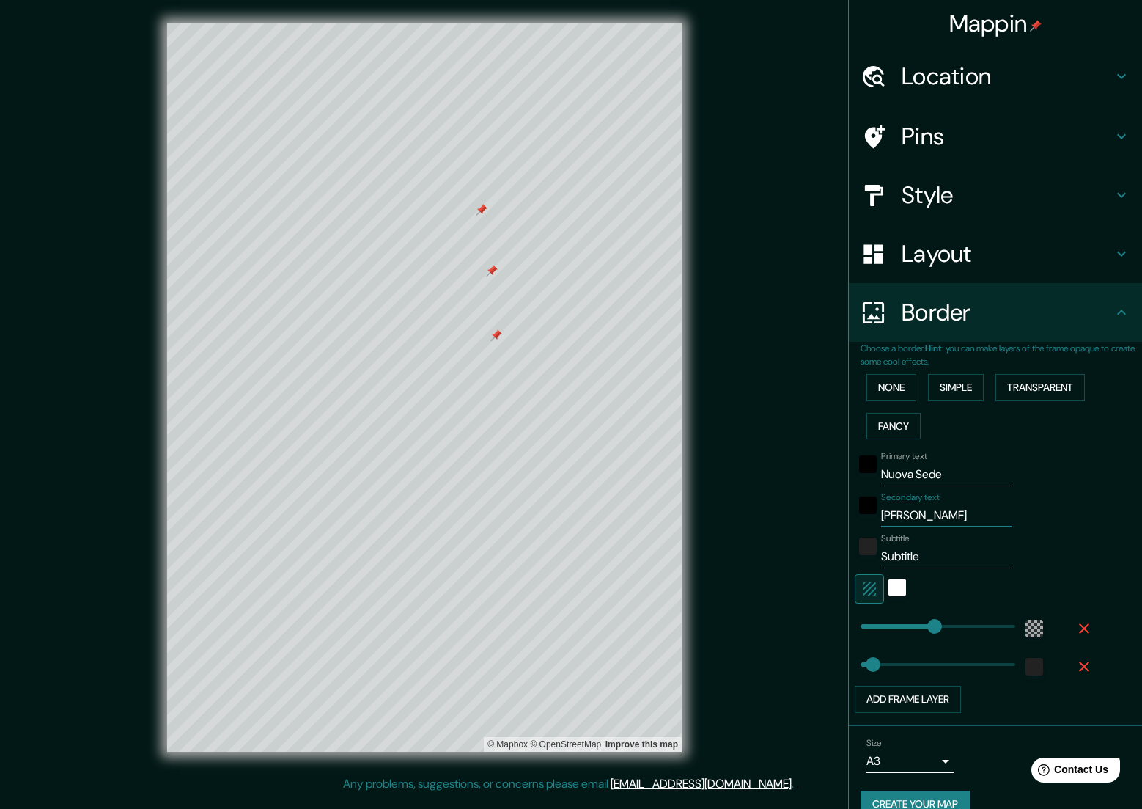
type input "56"
type input "[PERSON_NAME]"
type input "337"
type input "56"
type input "[PERSON_NAME]"
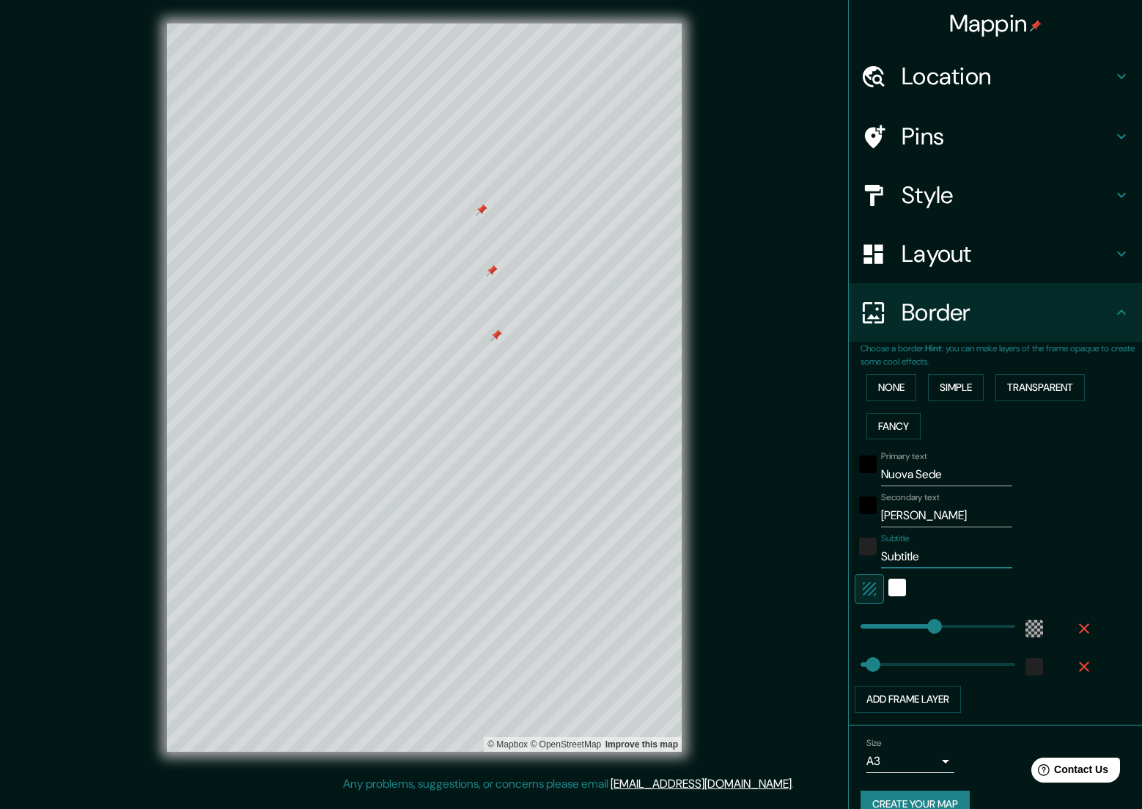
drag, startPoint x: 908, startPoint y: 551, endPoint x: 858, endPoint y: 546, distance: 50.1
click at [858, 546] on div "Subtitle Subtitle" at bounding box center [975, 550] width 241 height 35
type input "337"
type input "56"
click at [1029, 252] on h4 "Layout" at bounding box center [1007, 253] width 211 height 29
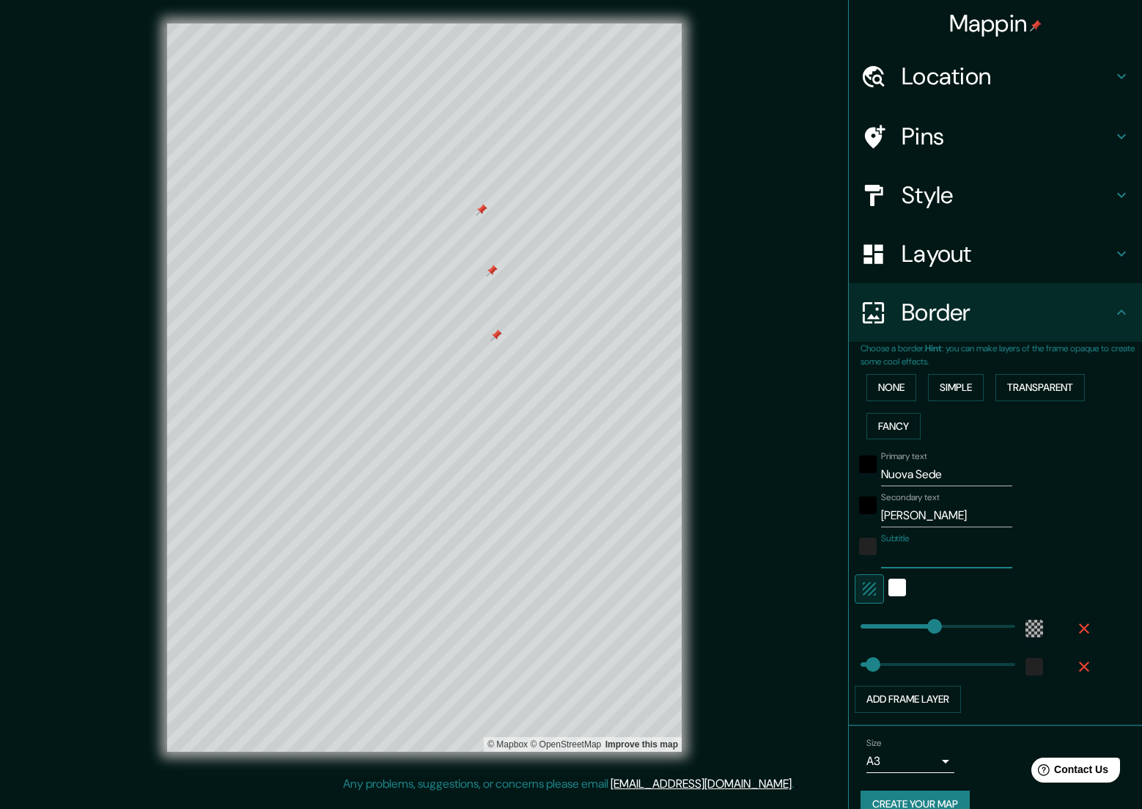
type input "337"
type input "56"
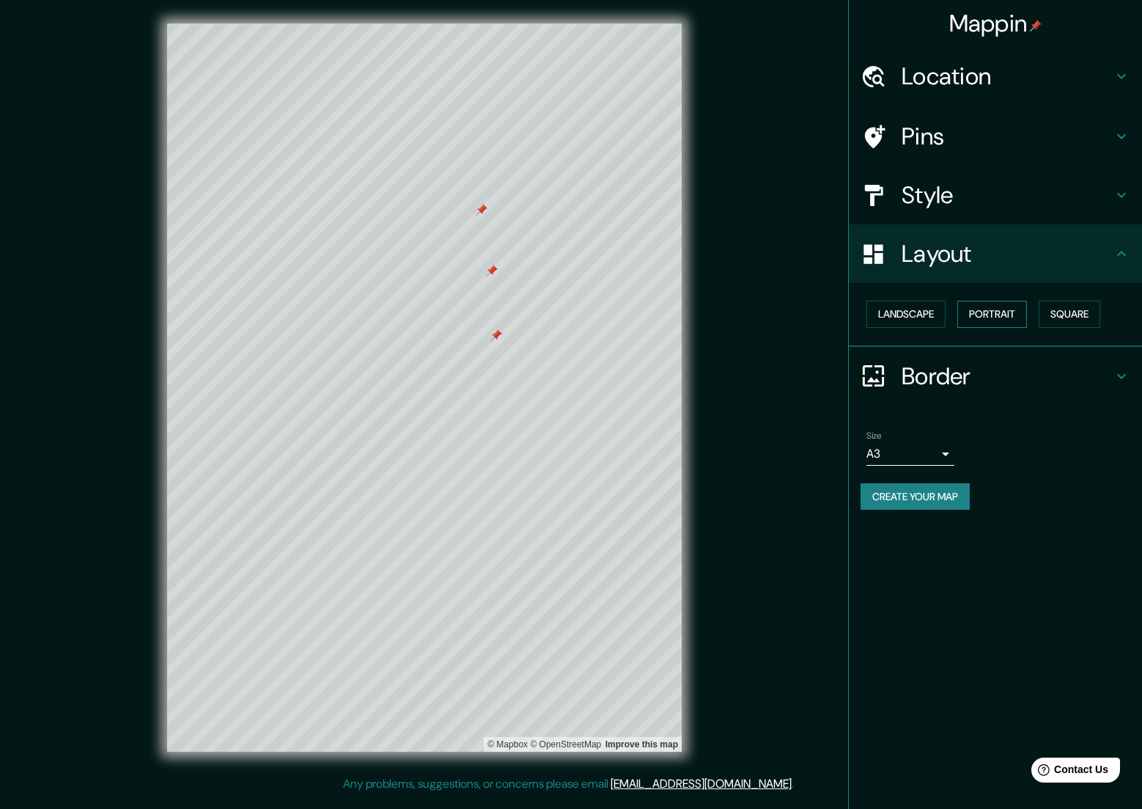
click at [982, 313] on button "Portrait" at bounding box center [993, 314] width 70 height 27
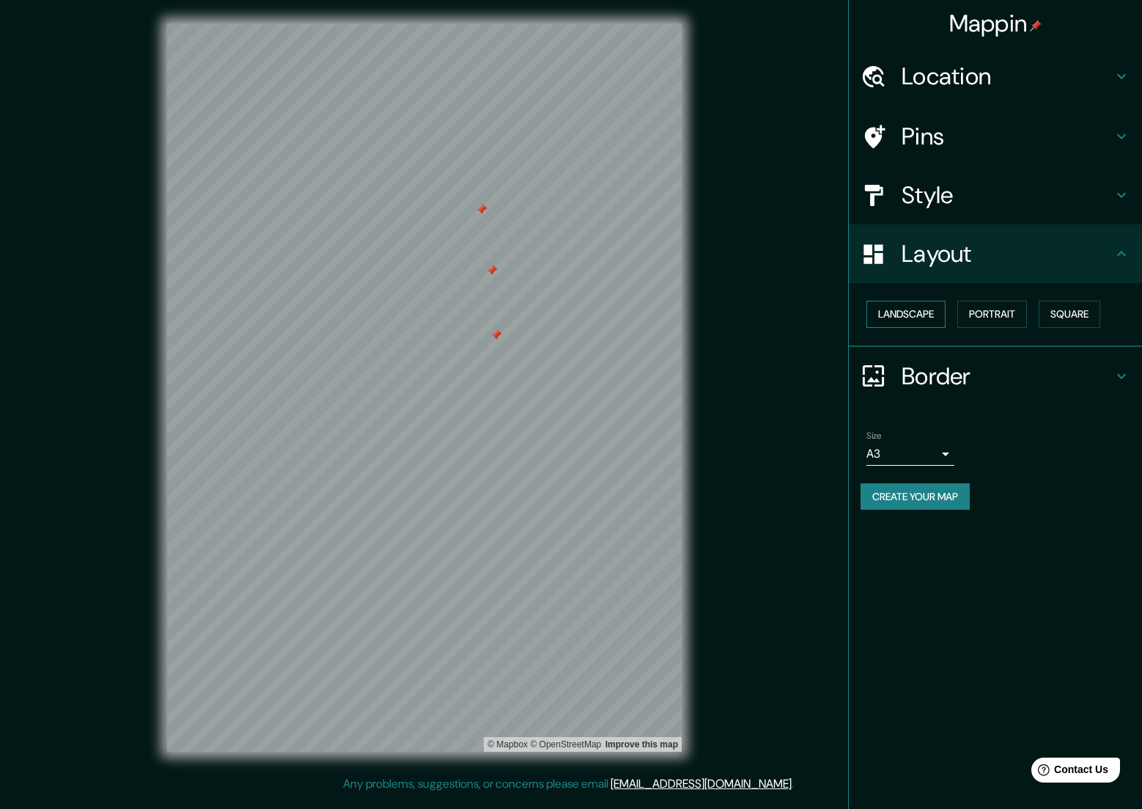
click at [895, 309] on button "Landscape" at bounding box center [906, 314] width 79 height 27
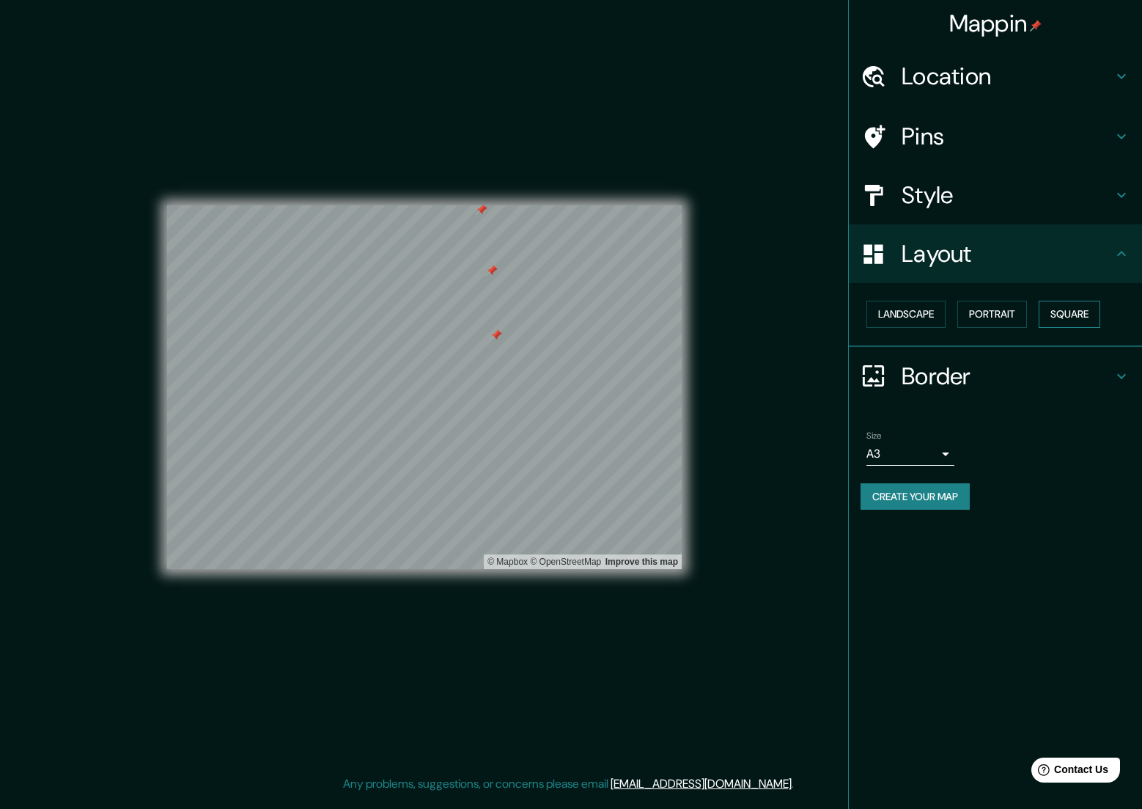
click at [1079, 318] on button "Square" at bounding box center [1070, 314] width 62 height 27
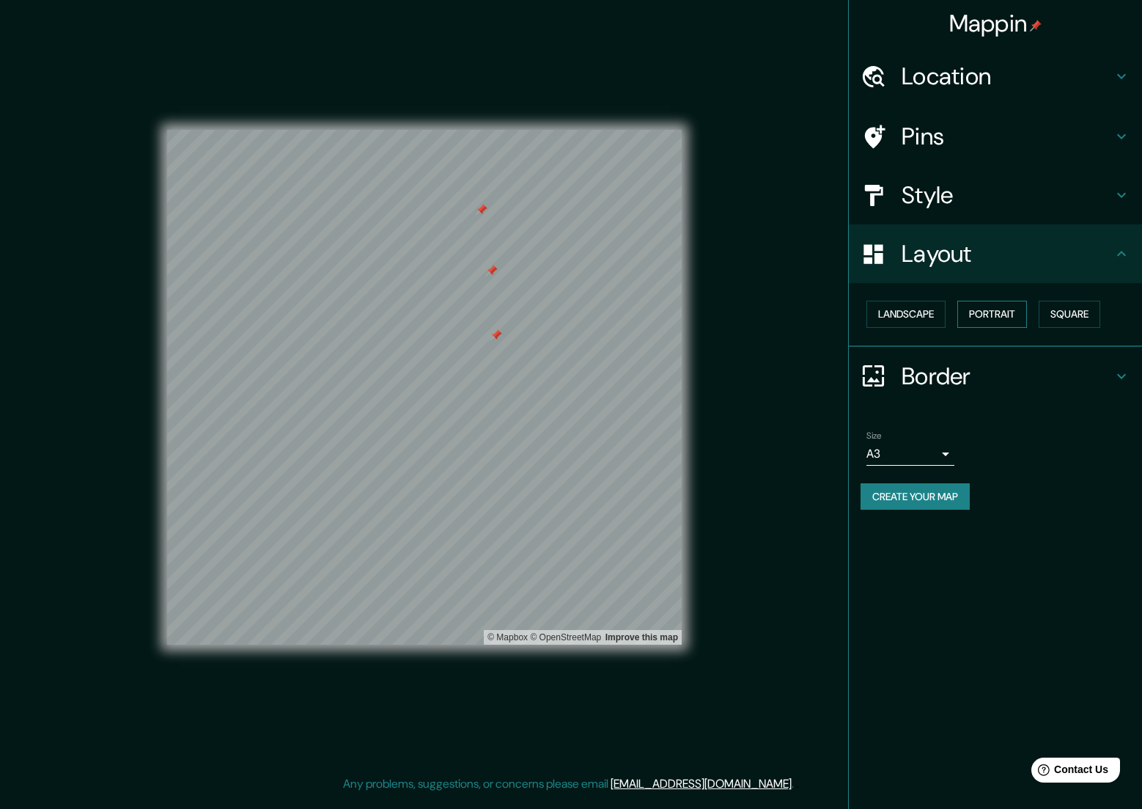
click at [1011, 310] on button "Portrait" at bounding box center [993, 314] width 70 height 27
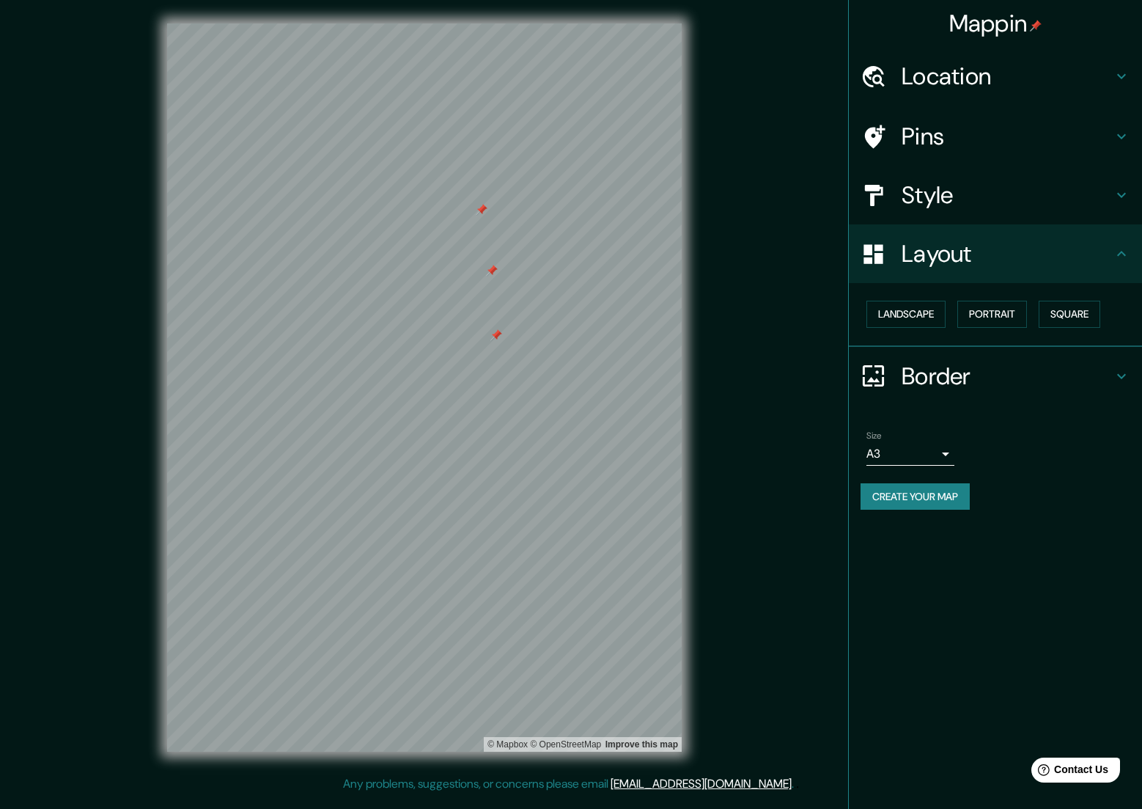
click at [958, 133] on h4 "Pins" at bounding box center [1007, 136] width 211 height 29
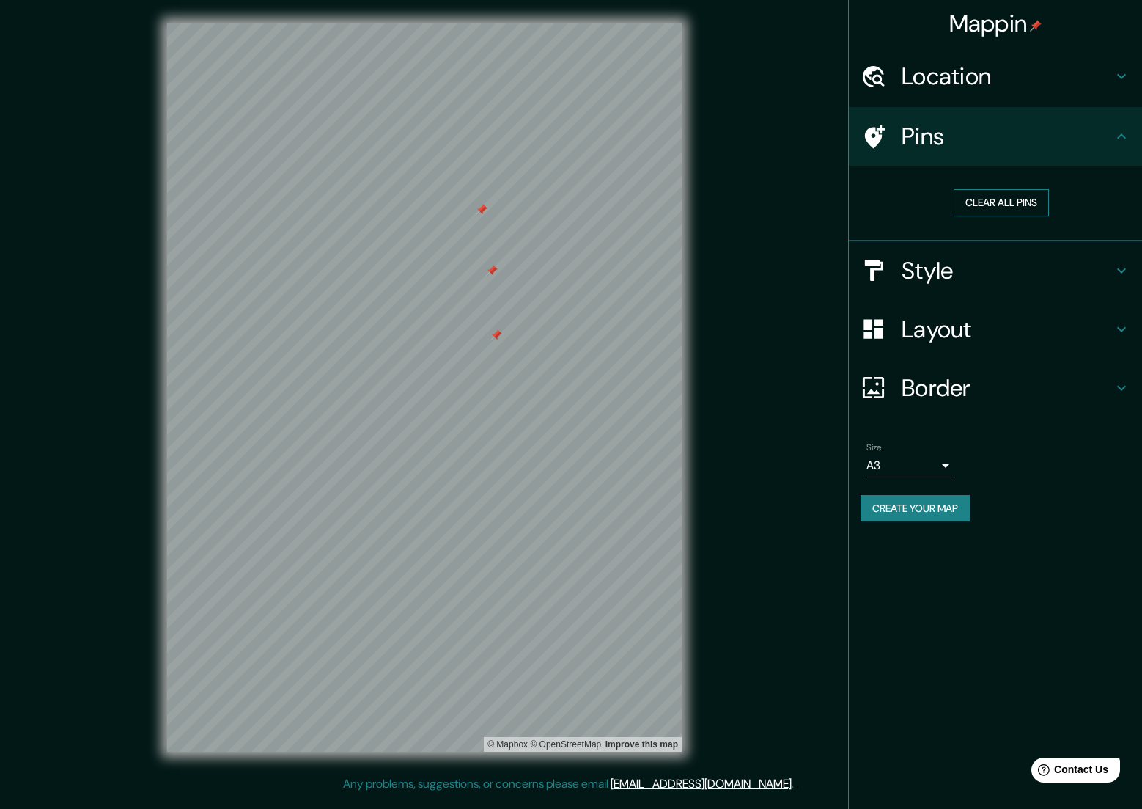
click at [1013, 193] on button "Clear all pins" at bounding box center [1001, 202] width 95 height 27
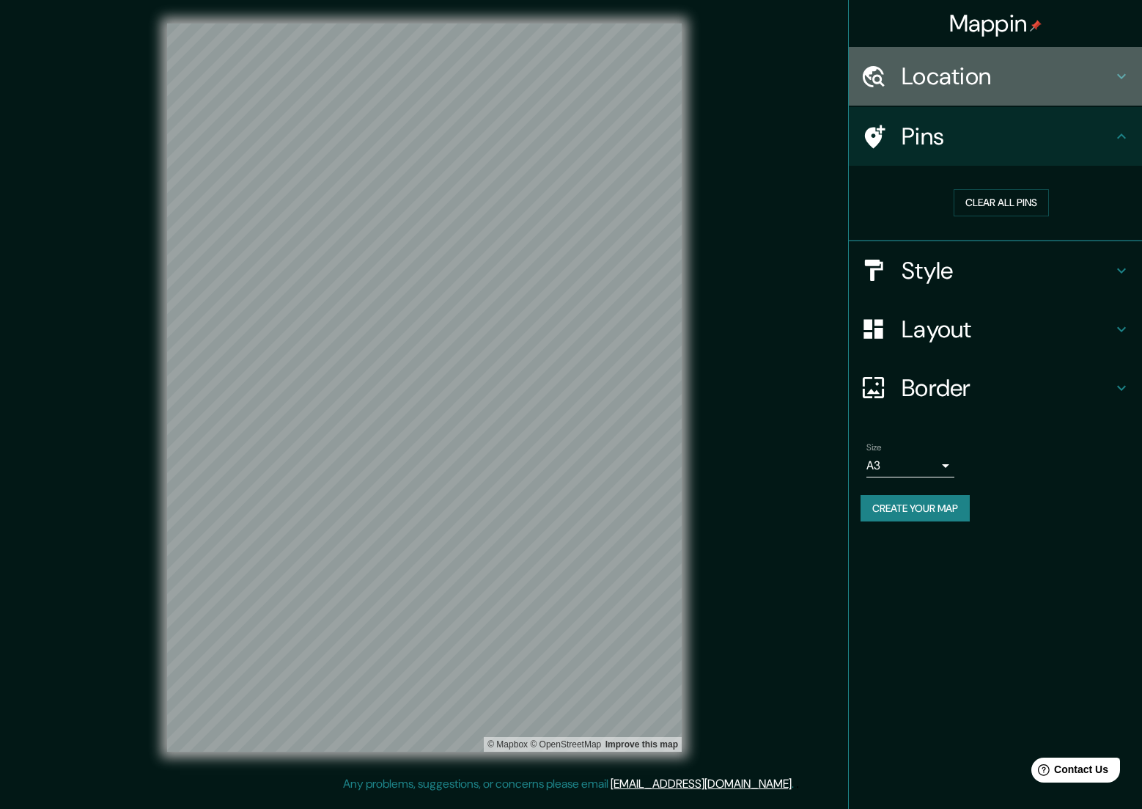
click at [1029, 73] on h4 "Location" at bounding box center [1007, 76] width 211 height 29
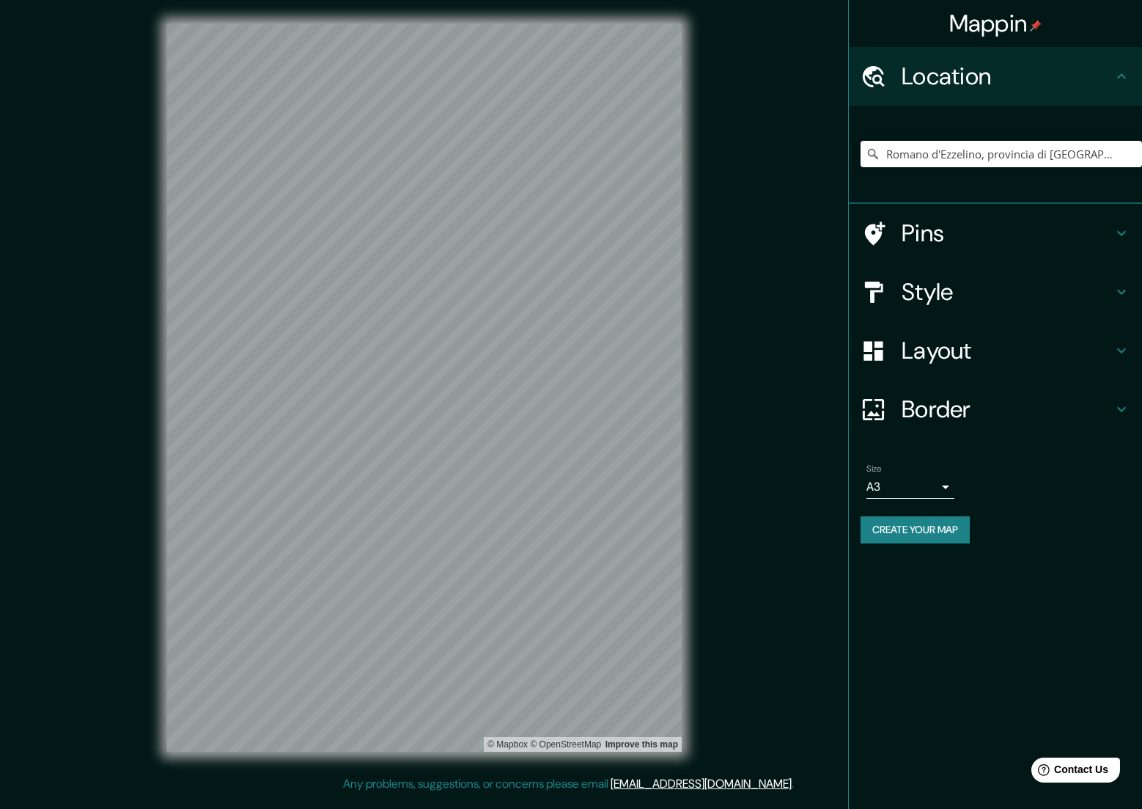
click at [1057, 554] on li "Size A3 a4 Create your map" at bounding box center [995, 506] width 293 height 109
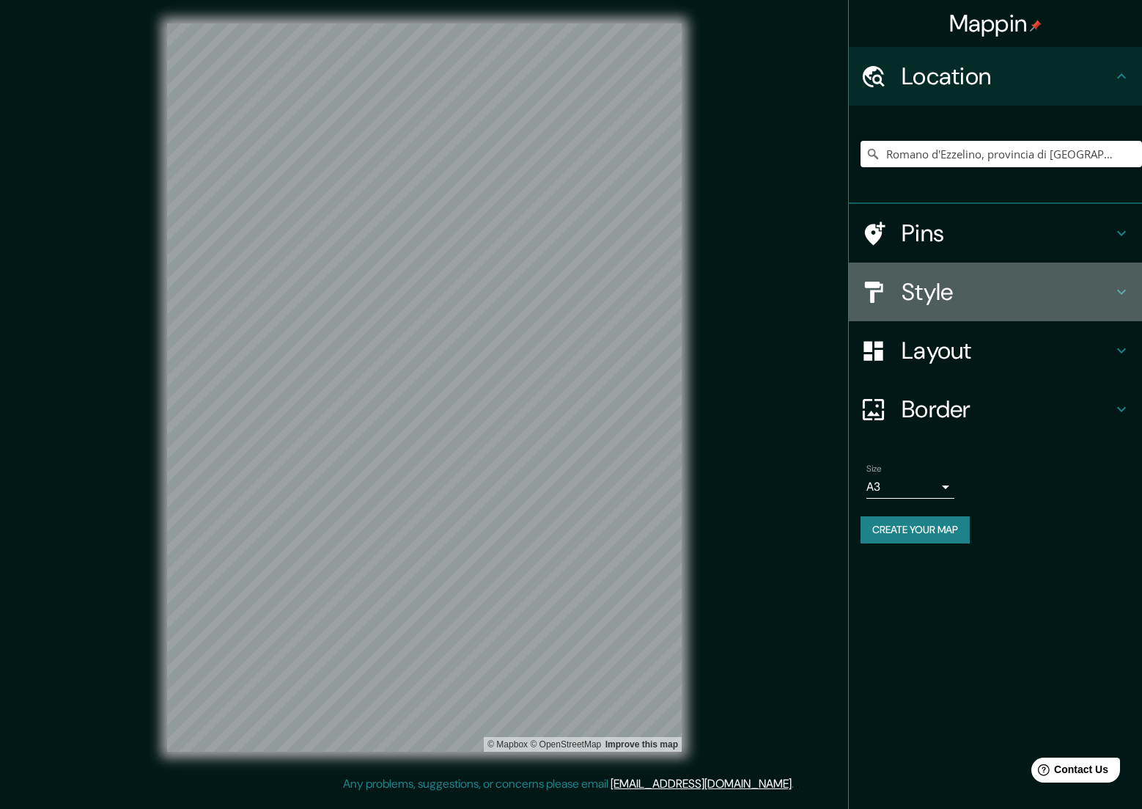
click at [941, 298] on h4 "Style" at bounding box center [1007, 291] width 211 height 29
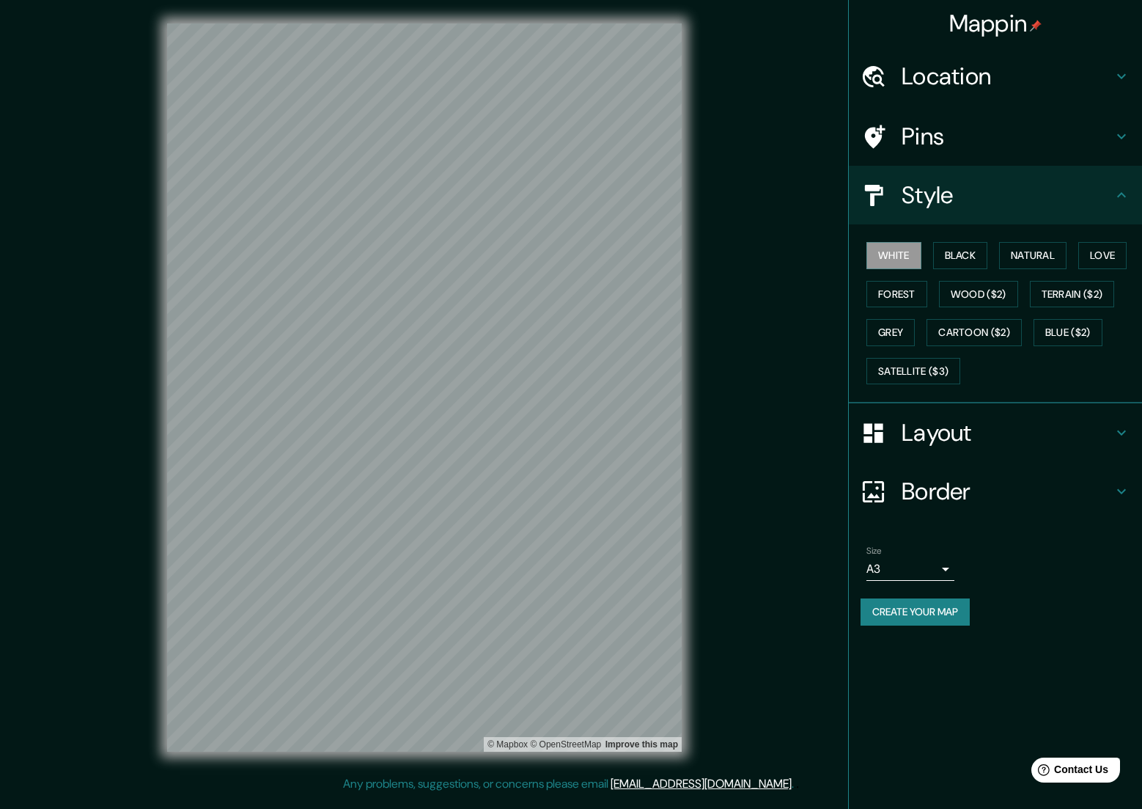
click at [1046, 540] on div "Size A3 a4" at bounding box center [996, 563] width 270 height 47
click at [920, 604] on button "Create your map" at bounding box center [915, 611] width 109 height 27
click at [986, 125] on h4 "Pins" at bounding box center [1007, 136] width 211 height 29
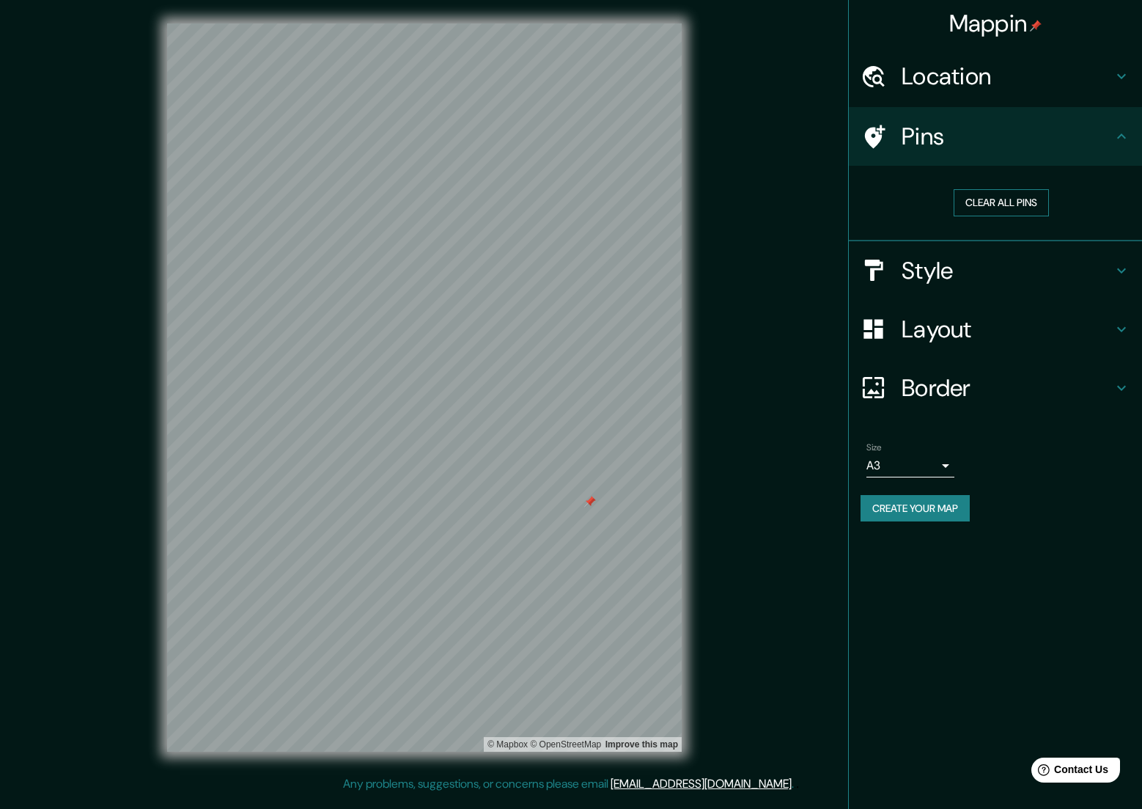
click at [1002, 196] on button "Clear all pins" at bounding box center [1001, 202] width 95 height 27
click at [942, 507] on button "Create your map" at bounding box center [915, 508] width 109 height 27
click at [944, 458] on body "Mappin Location [GEOGRAPHIC_DATA], provincia di [GEOGRAPHIC_DATA], [GEOGRAPHIC_…" at bounding box center [571, 404] width 1142 height 809
click at [921, 488] on li "A4" at bounding box center [911, 492] width 88 height 26
type input "single"
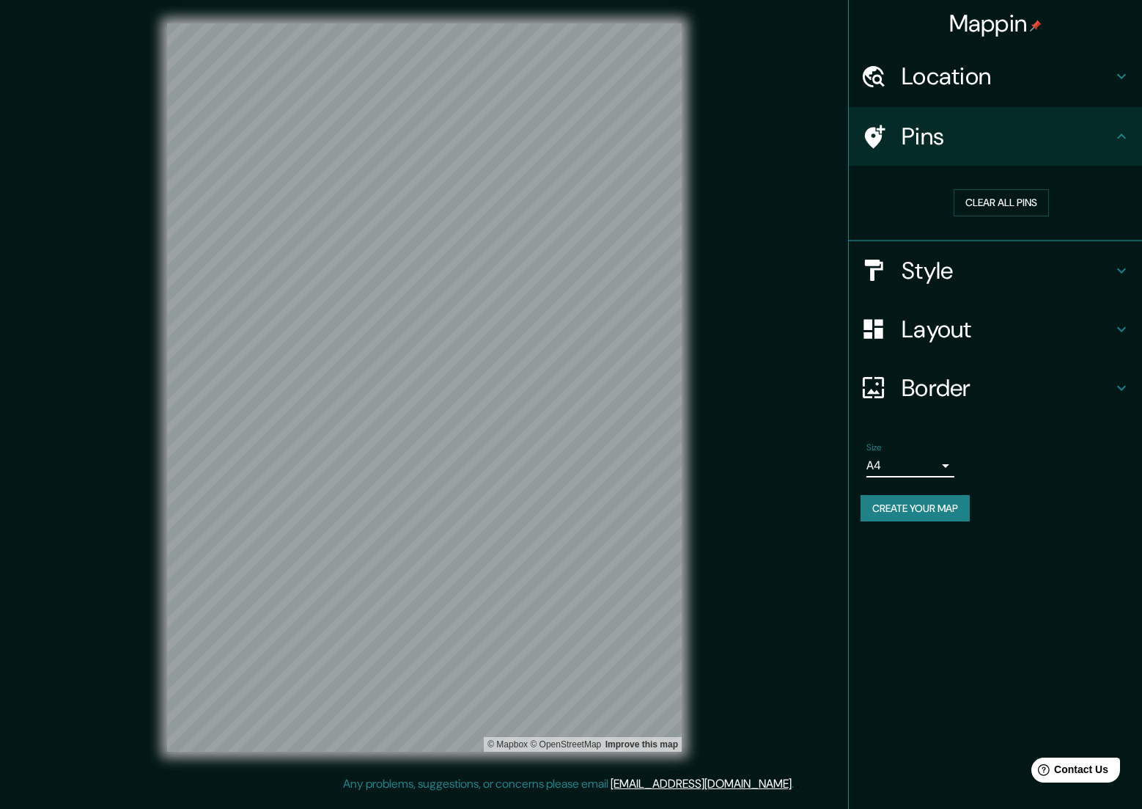
click at [920, 507] on button "Create your map" at bounding box center [915, 508] width 109 height 27
click at [955, 83] on h4 "Location" at bounding box center [1007, 76] width 211 height 29
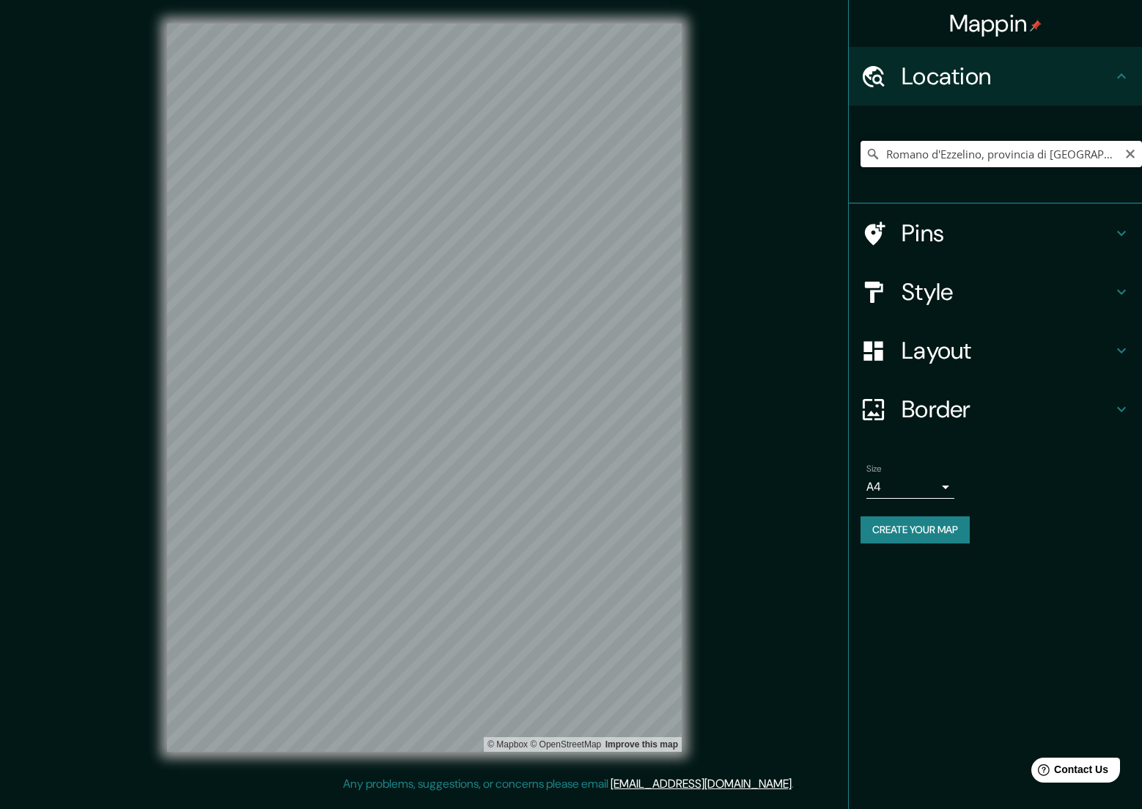
click at [963, 156] on input "Romano d'Ezzelino, provincia di [GEOGRAPHIC_DATA], [GEOGRAPHIC_DATA]" at bounding box center [1002, 154] width 282 height 26
click at [963, 155] on input "Romano d'Ezzelino, provincia di [GEOGRAPHIC_DATA], [GEOGRAPHIC_DATA]" at bounding box center [1002, 154] width 282 height 26
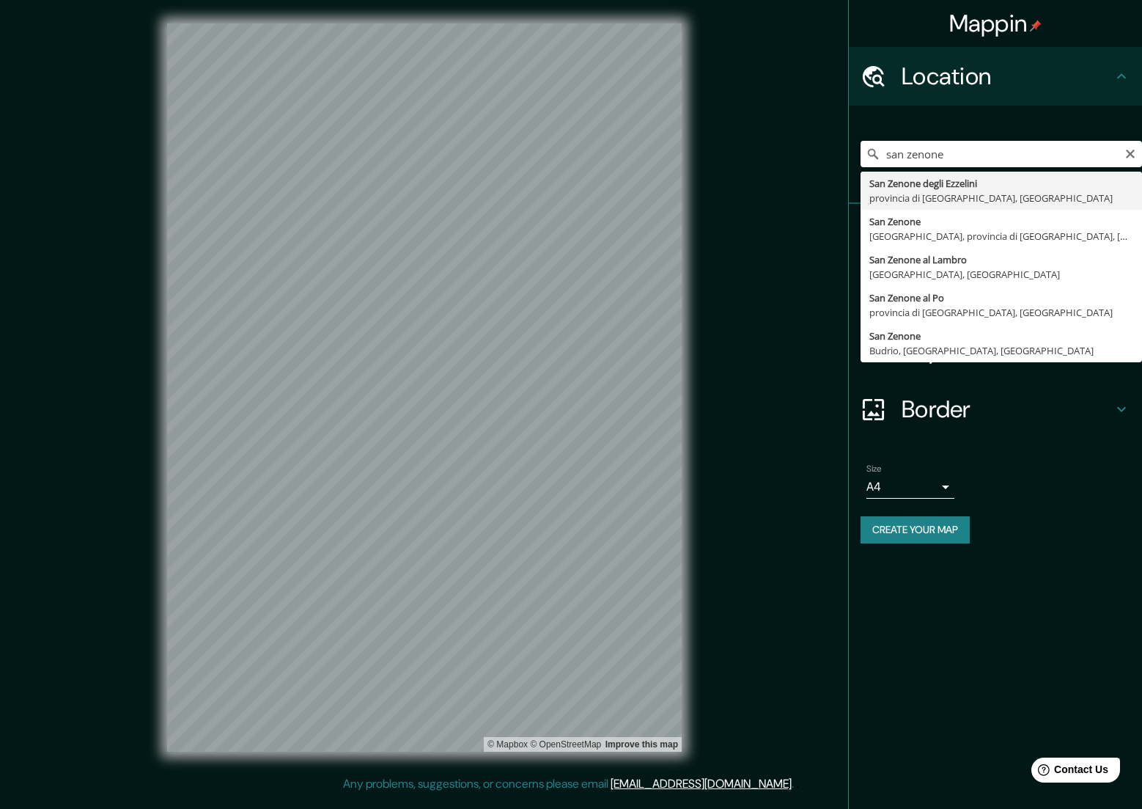
type input "[GEOGRAPHIC_DATA], provincia di [GEOGRAPHIC_DATA], [GEOGRAPHIC_DATA]"
